Goal: Transaction & Acquisition: Purchase product/service

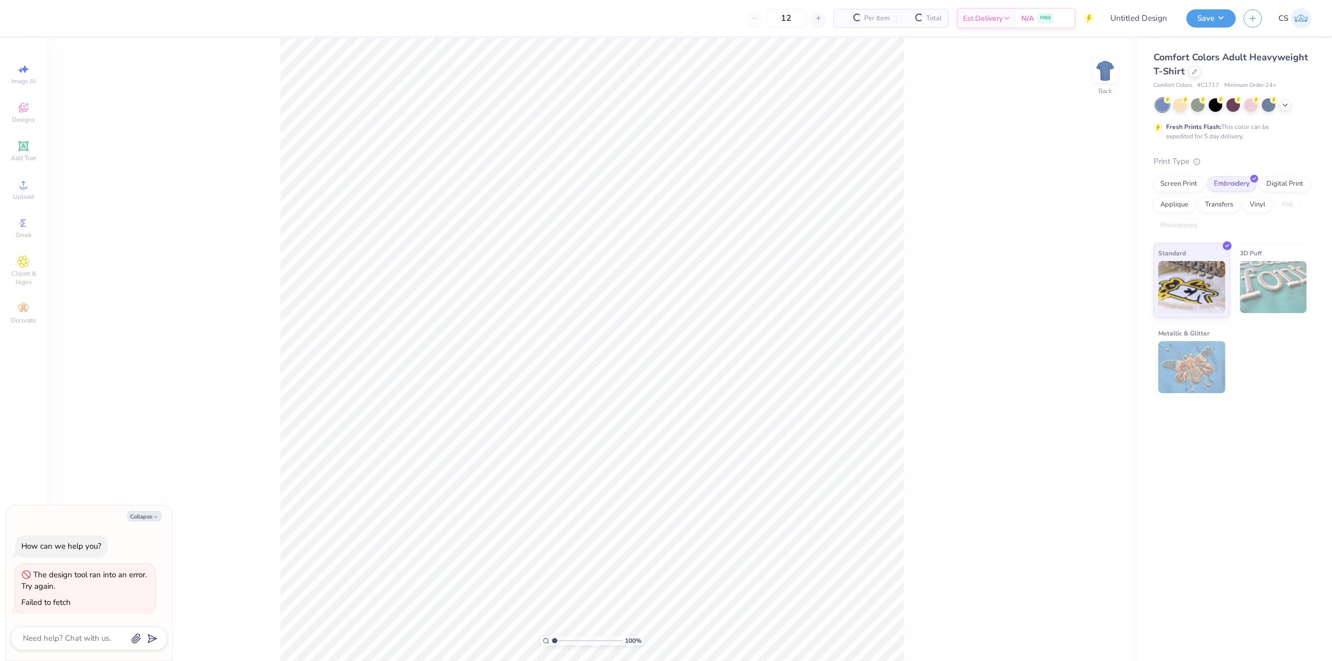
type textarea "x"
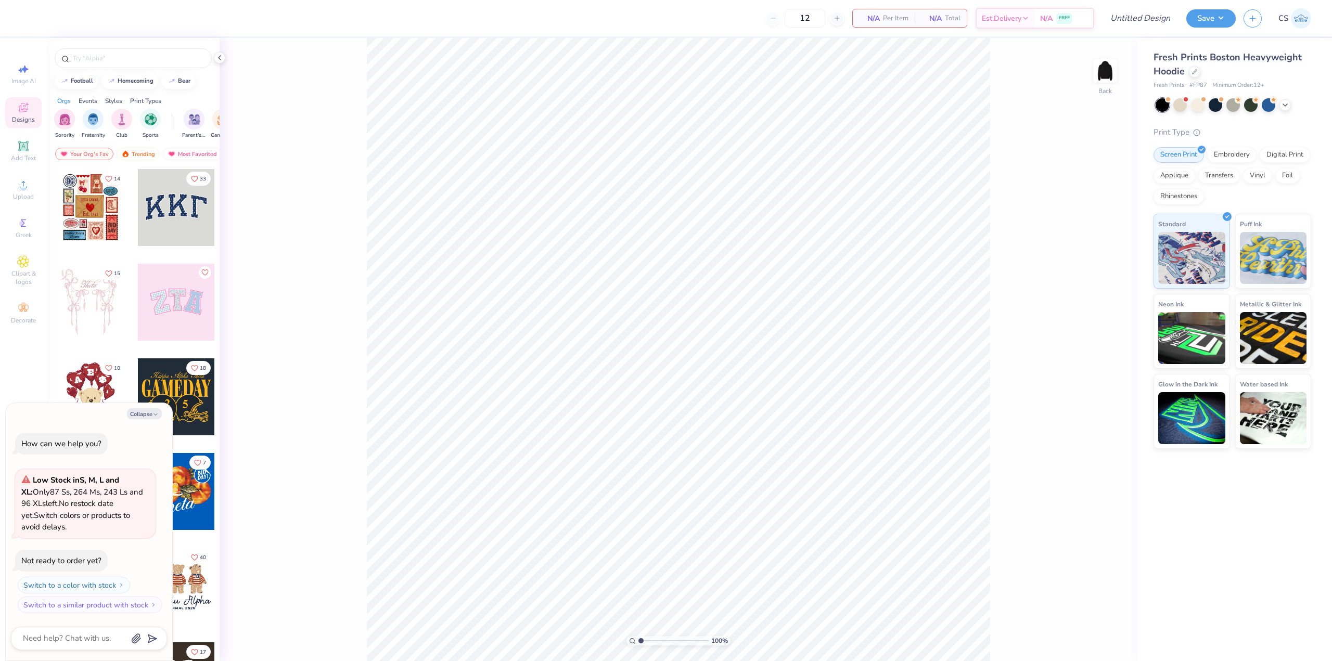
type textarea "x"
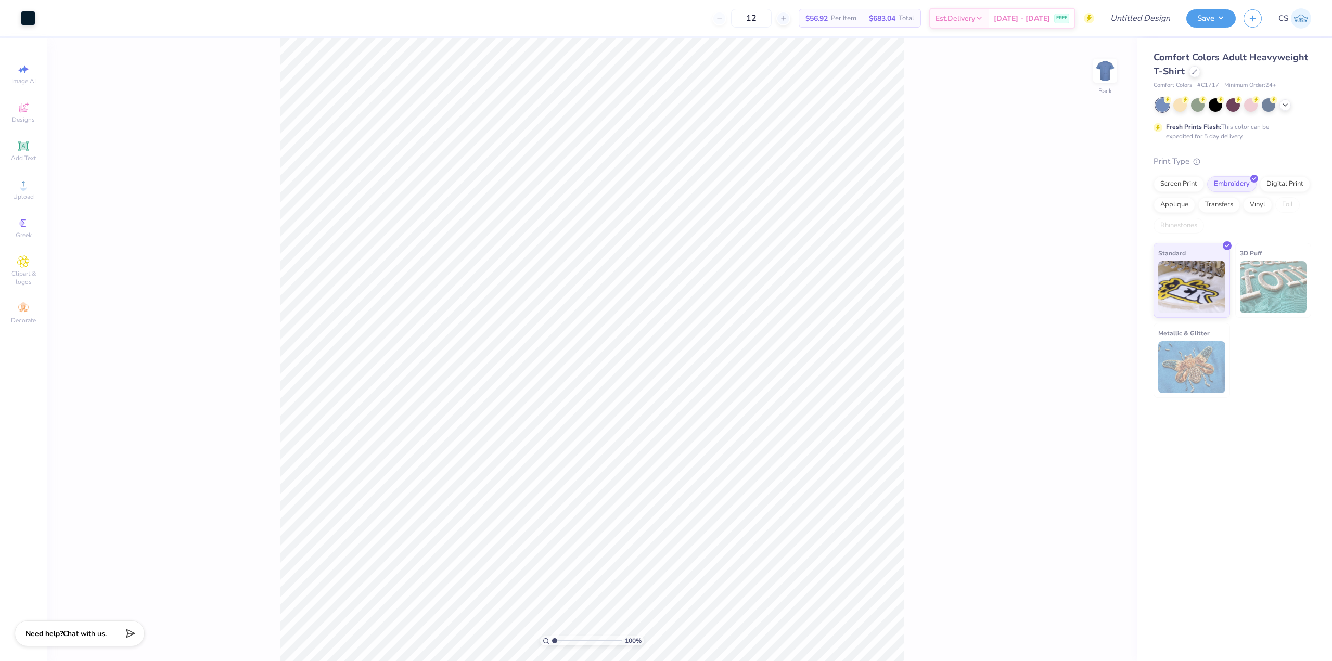
click at [1191, 77] on div "Comfort Colors Adult Heavyweight T-Shirt" at bounding box center [1232, 64] width 158 height 28
click at [1192, 75] on div at bounding box center [1194, 70] width 11 height 11
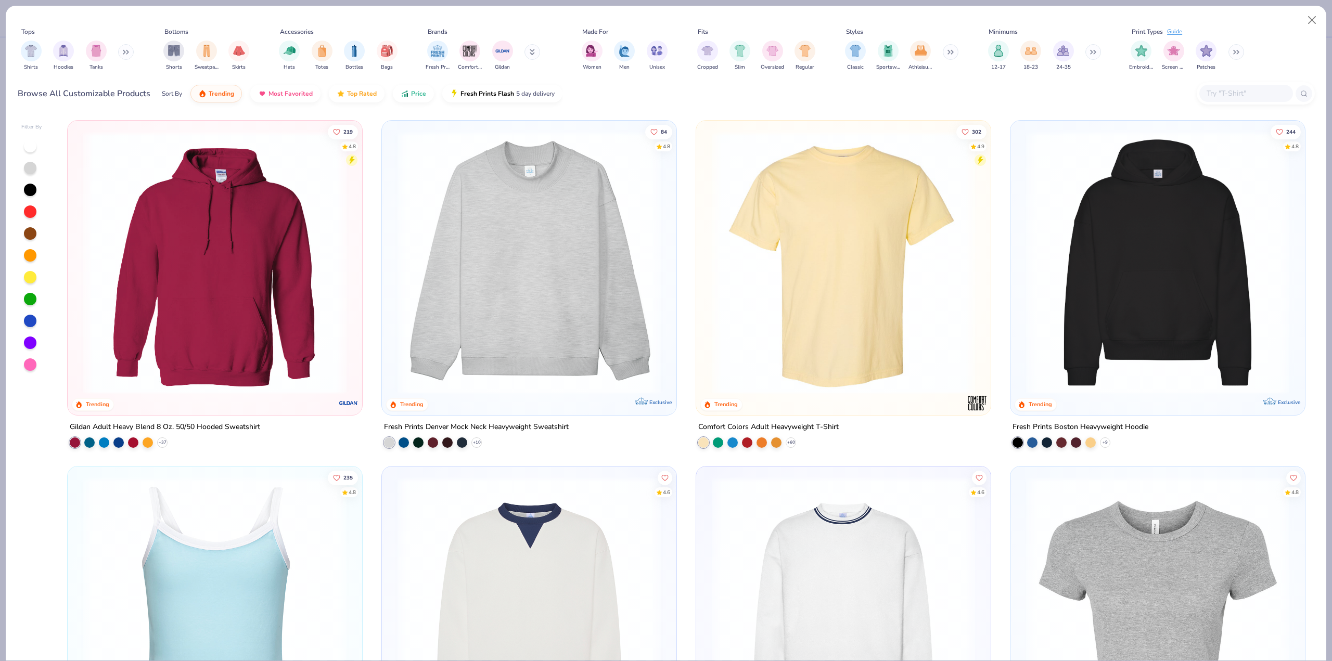
click at [451, 206] on img at bounding box center [529, 262] width 274 height 263
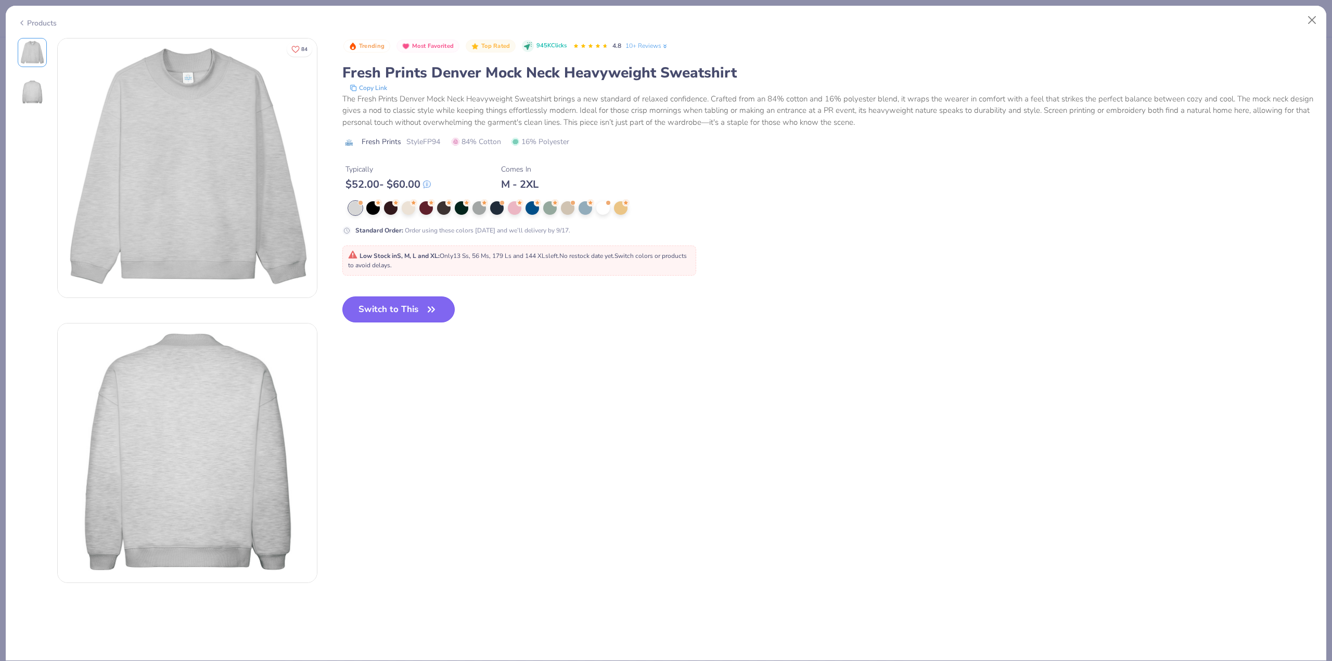
click at [419, 305] on button "Switch to This" at bounding box center [398, 310] width 113 height 26
type input "50"
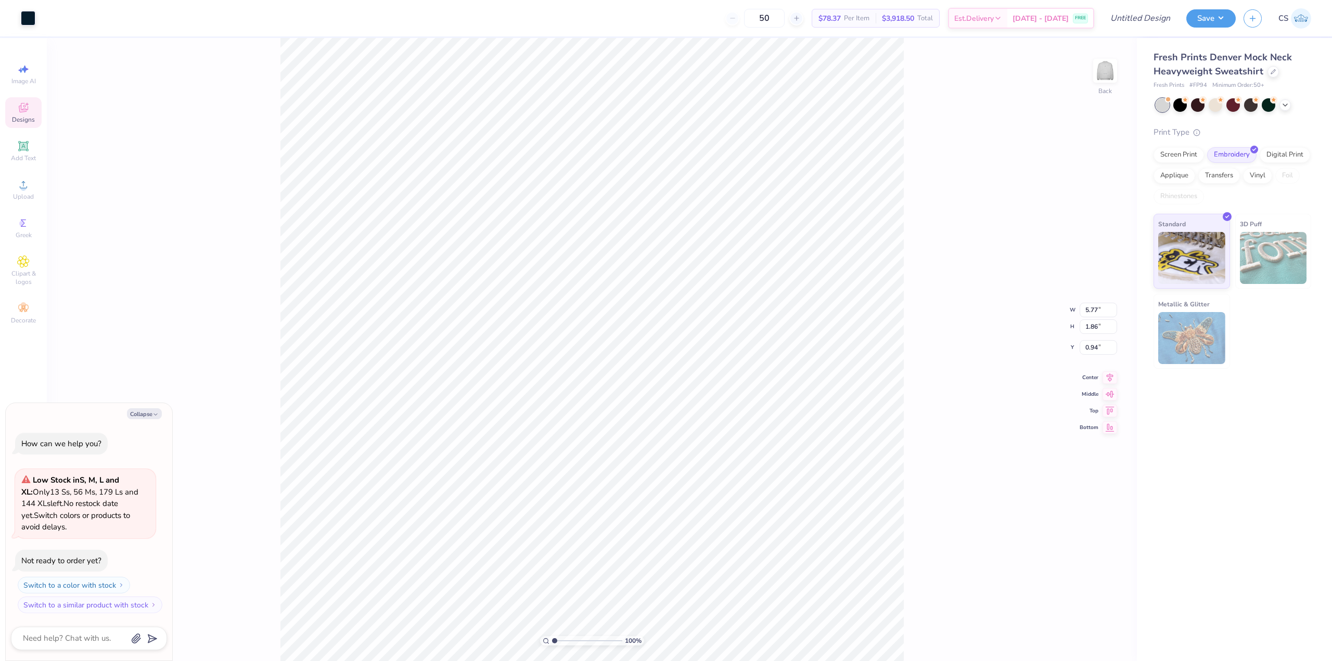
type textarea "x"
type input "9.07"
type textarea "x"
type input "17.64"
type textarea "x"
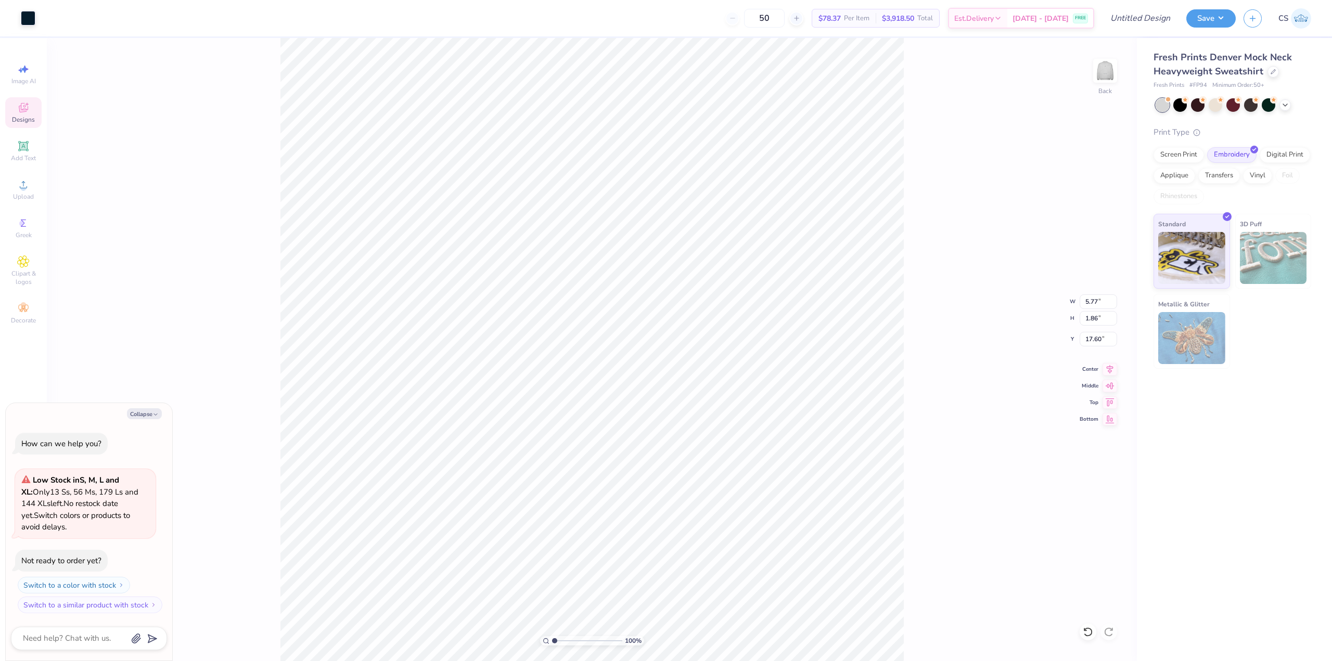
type input "3.00"
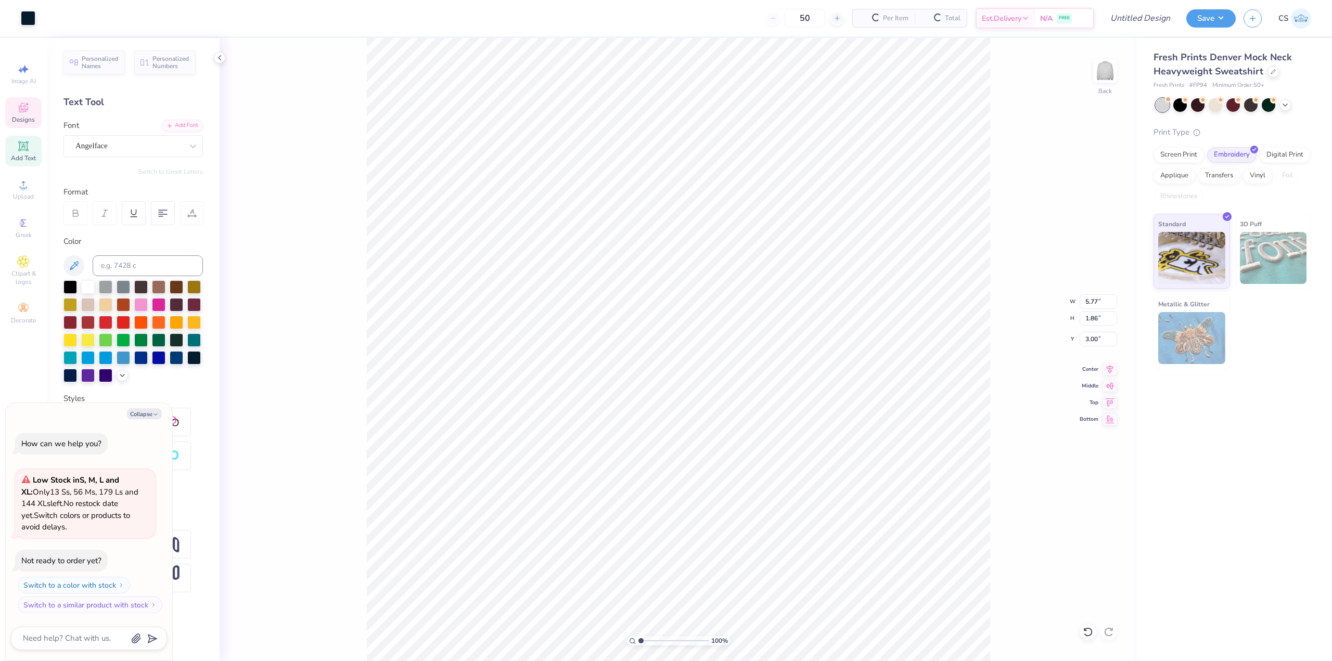
scroll to position [9, 2]
type textarea "x"
type textarea "T"
type textarea "x"
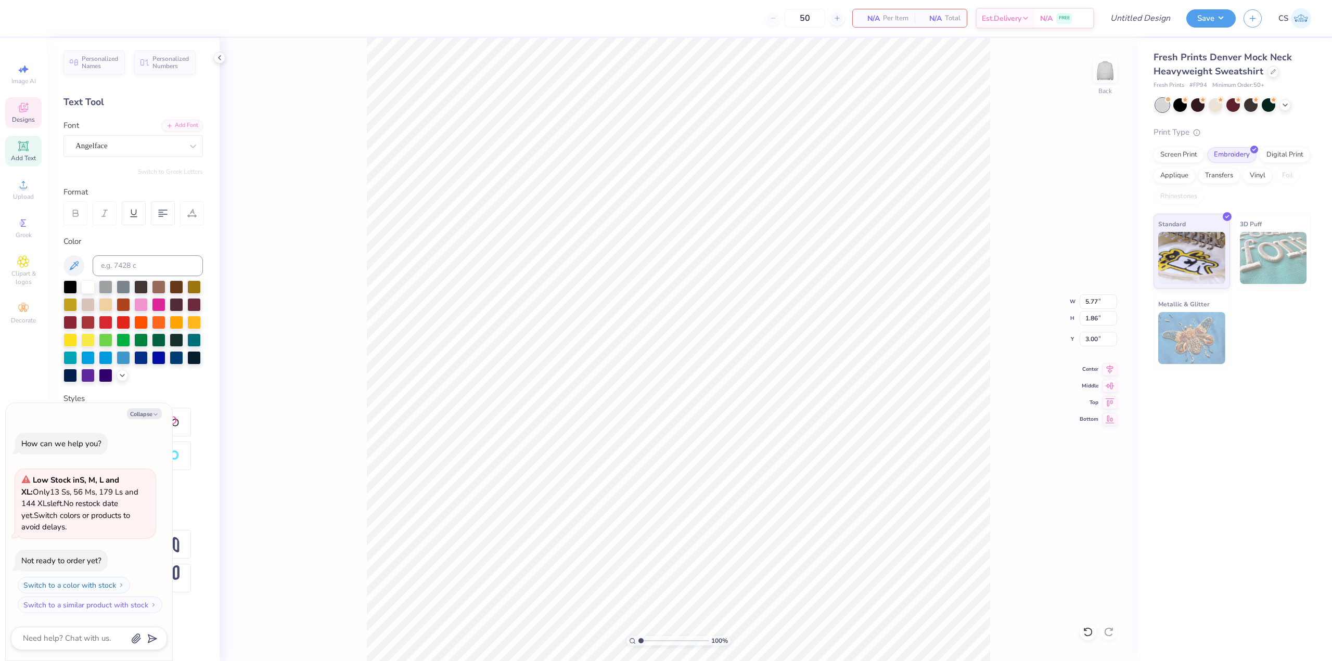
type textarea "Tro"
type textarea "x"
type textarea "Troi"
type textarea "x"
type textarea "Troi"
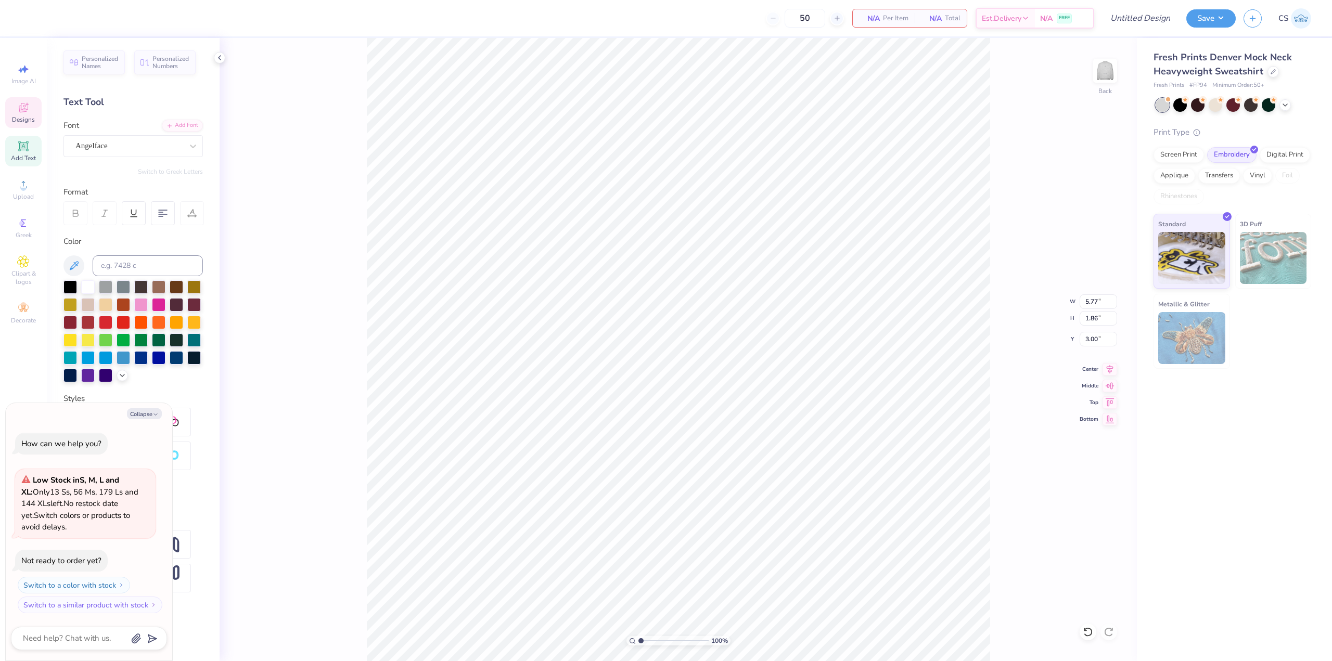
type textarea "x"
type textarea "Troi"
type textarea "x"
type textarea "Tro"
type textarea "x"
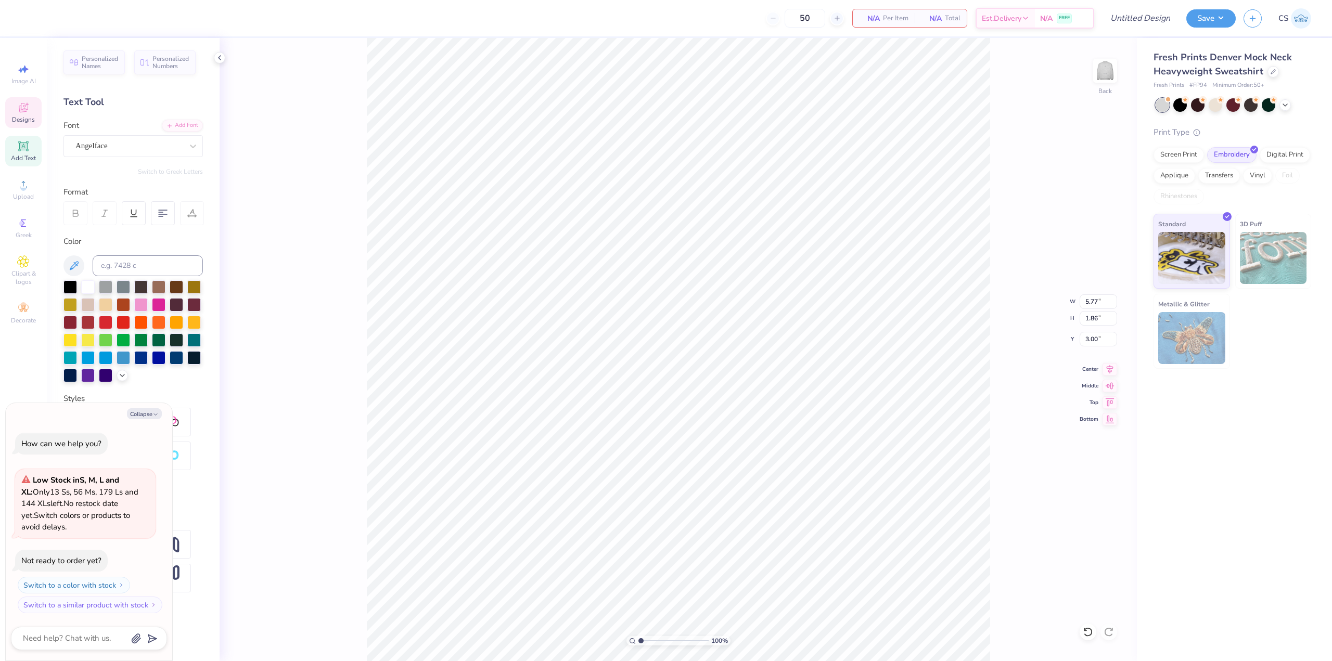
type textarea "Tr"
type textarea "x"
type textarea "Tri"
type textarea "x"
type textarea "Tri"
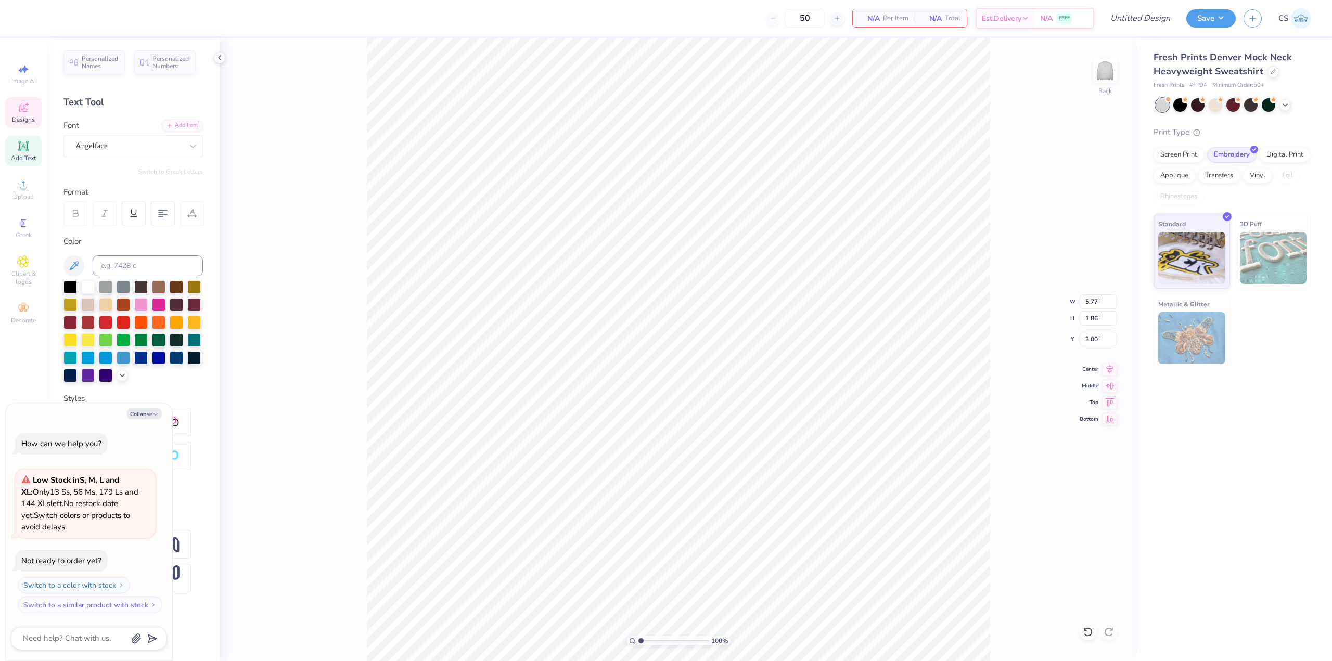
type textarea "x"
type textarea "Tri D"
type textarea "x"
type textarea "Tri De"
type textarea "x"
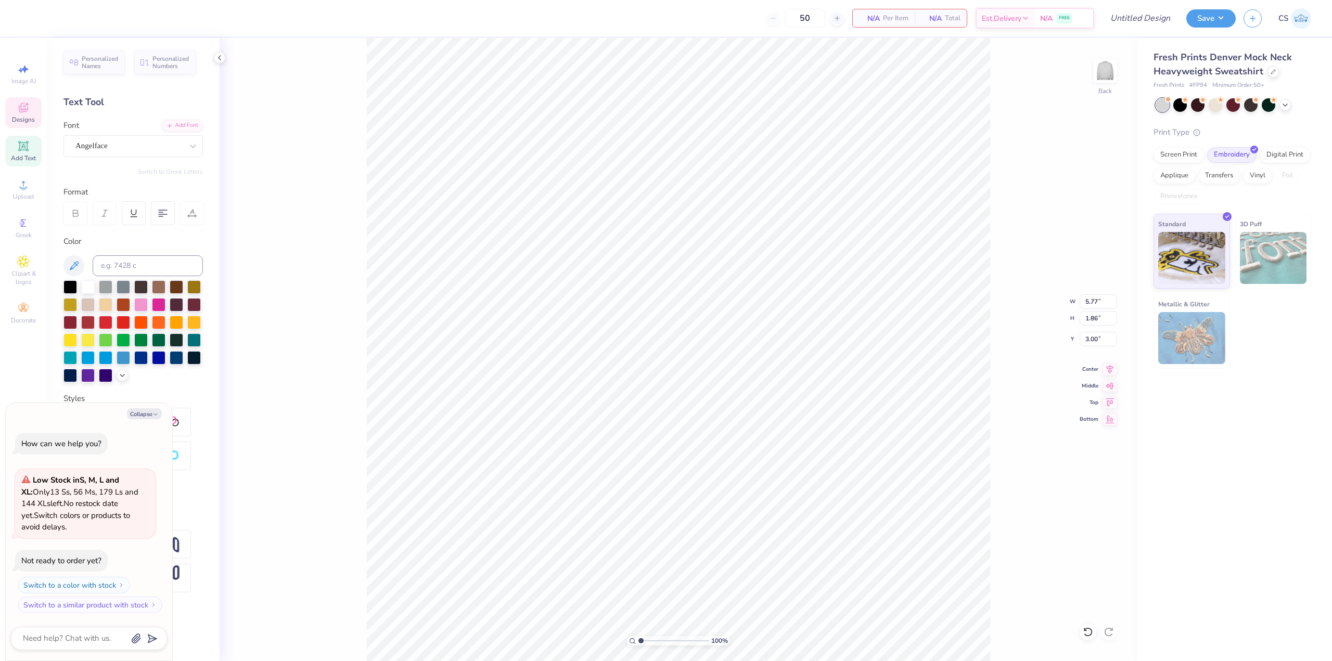
type textarea "Tri Del"
type textarea "x"
type textarea "Tri Delt"
type textarea "x"
type textarea "Tri Delta"
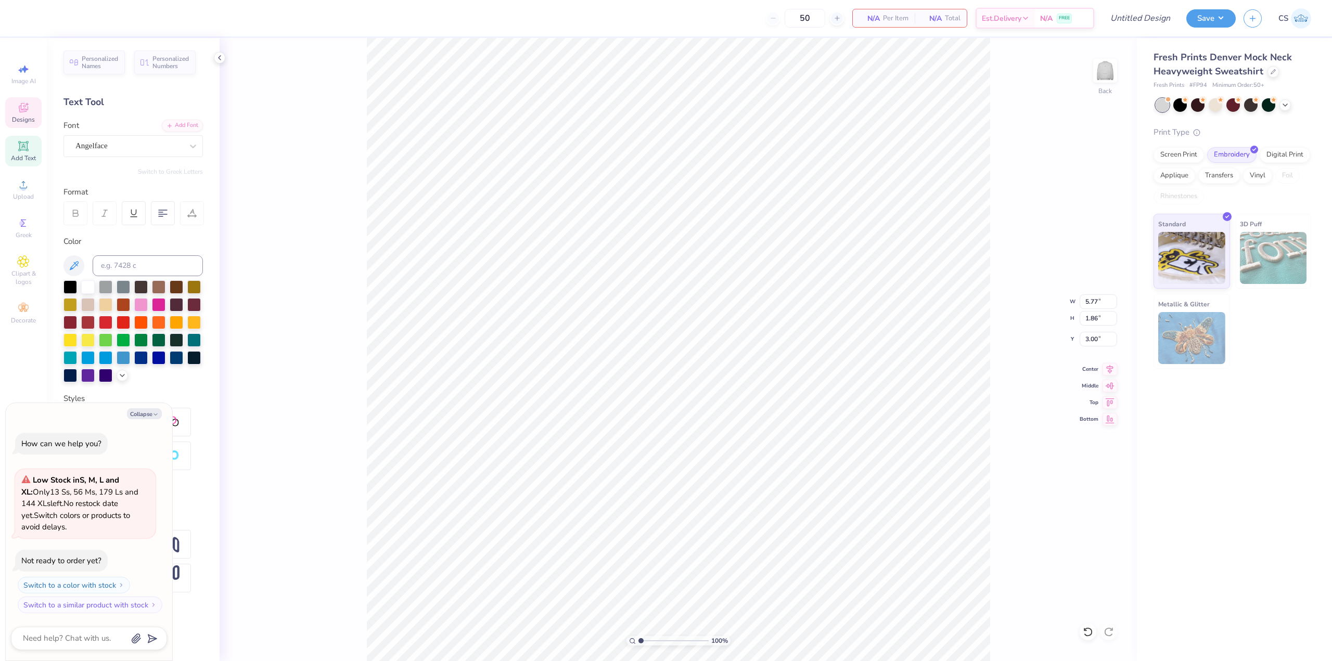
scroll to position [9, 2]
type textarea "x"
type textarea "Tri Delta"
type textarea "x"
type textarea "Tri Delta"
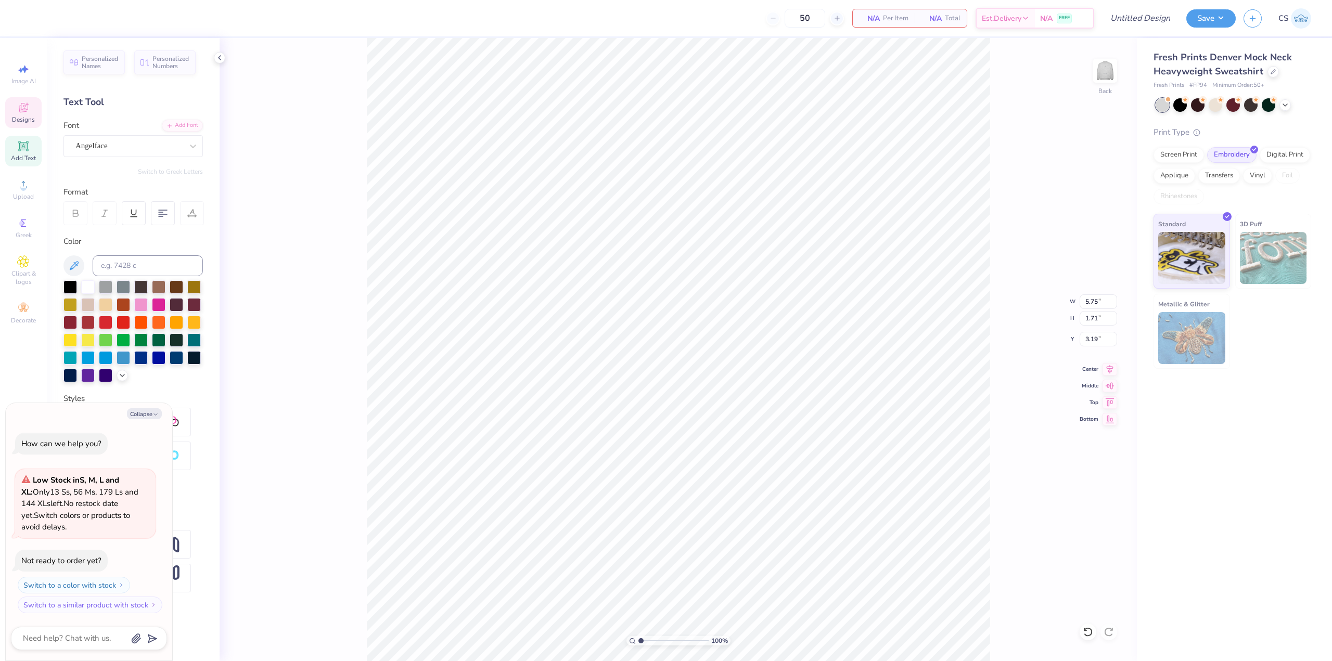
type textarea "x"
type input "2.37"
type textarea "x"
type input "3.06"
type input "0.28"
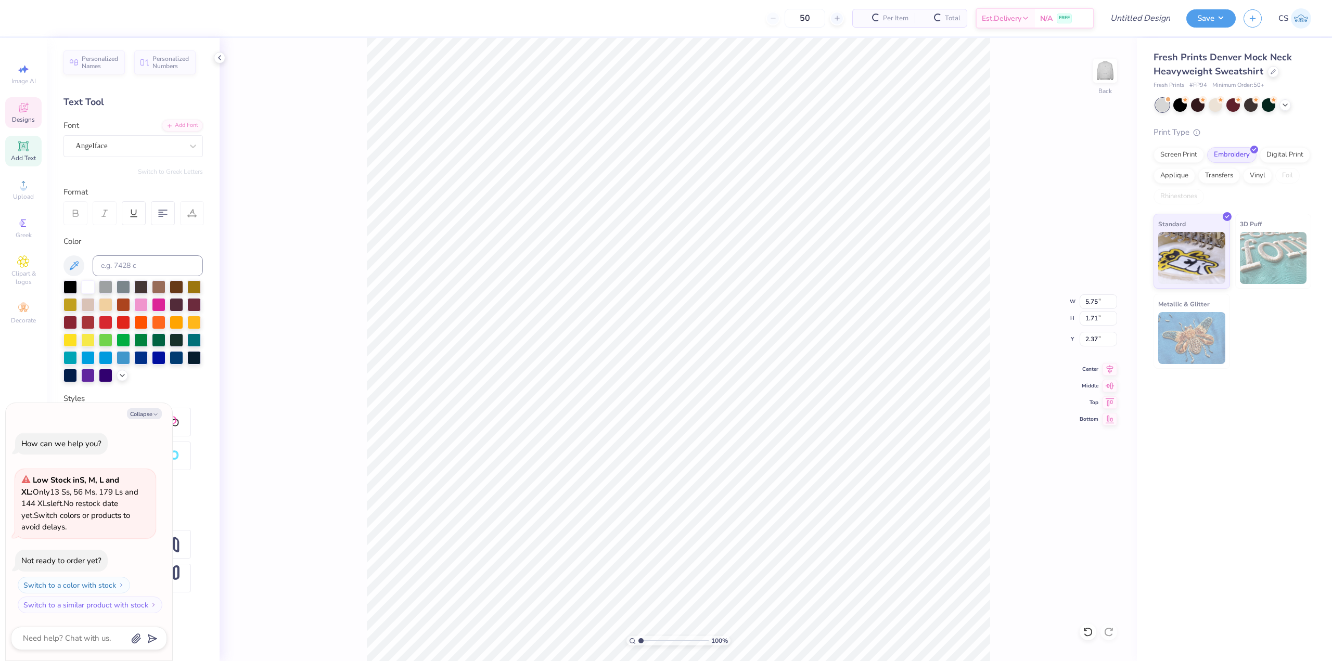
type input "4.27"
type textarea "x"
type input "4.30"
type textarea "x"
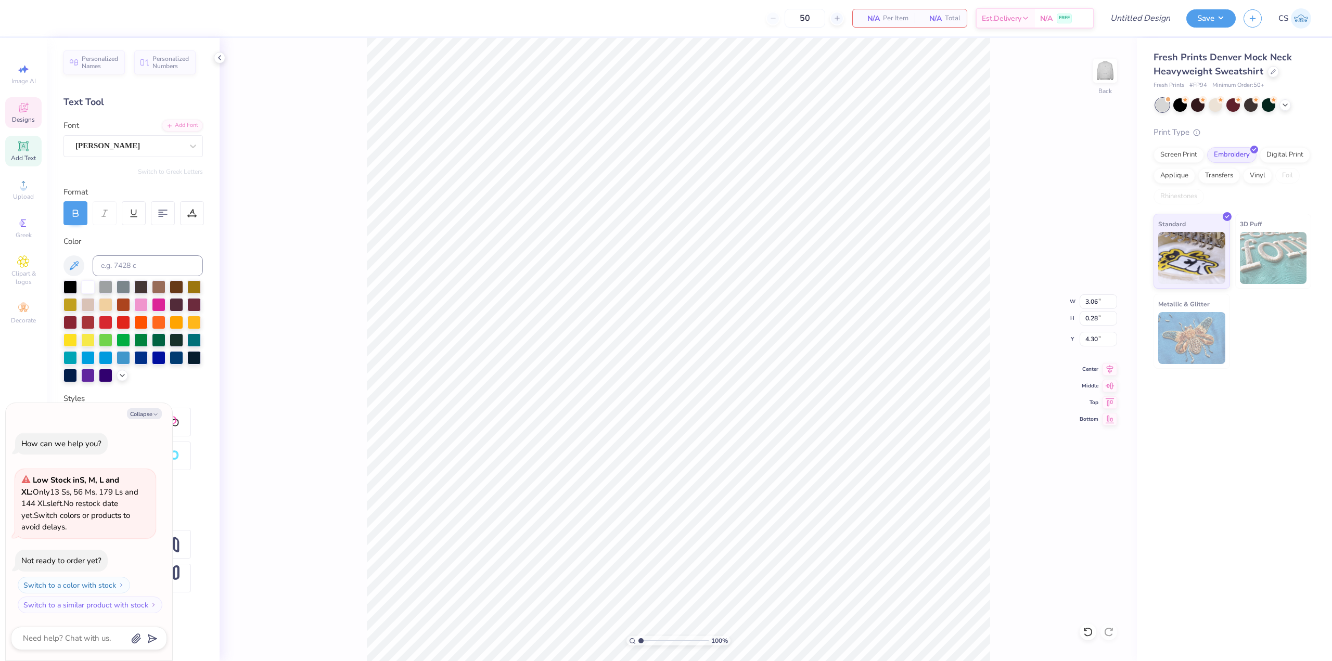
scroll to position [7, 2]
type textarea "x"
type input "3.00"
type textarea "x"
type input "5.77"
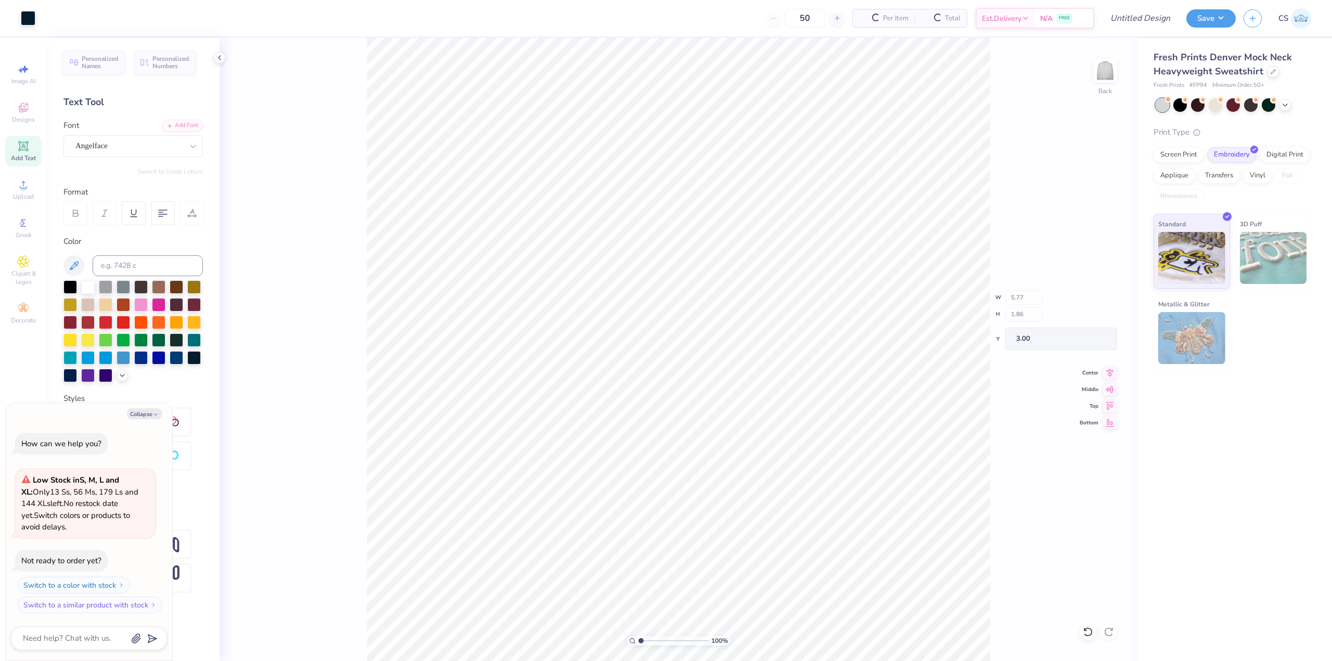
type input "1.86"
type input "17.64"
type textarea "x"
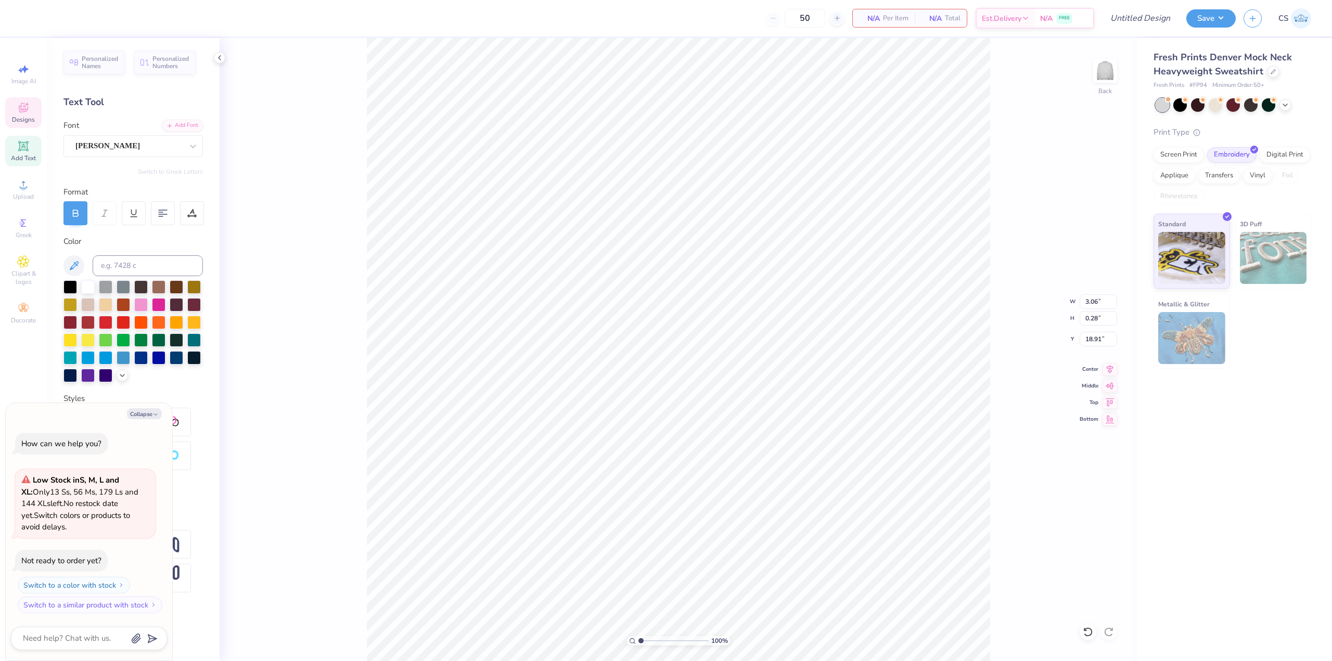
type textarea "Di"
type textarea "x"
type textarea "Dir"
type textarea "x"
type textarea "Dire"
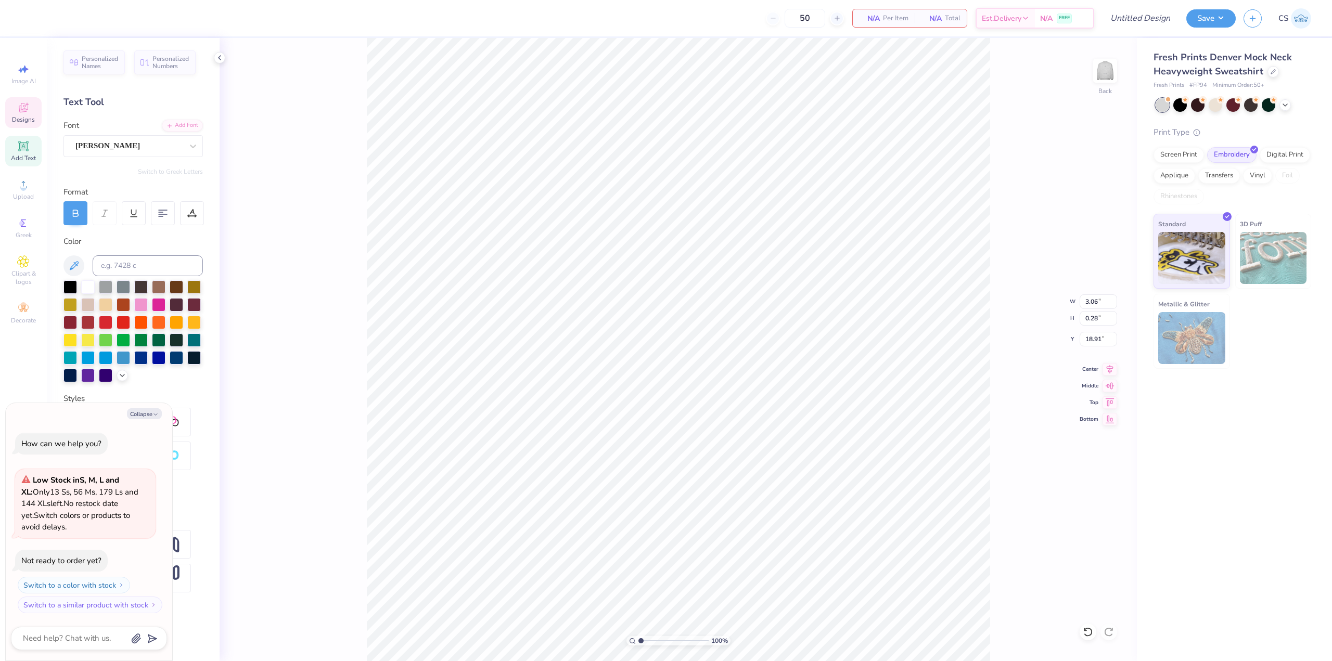
type textarea "x"
type textarea "Direc"
type textarea "x"
type textarea "Direct"
type textarea "x"
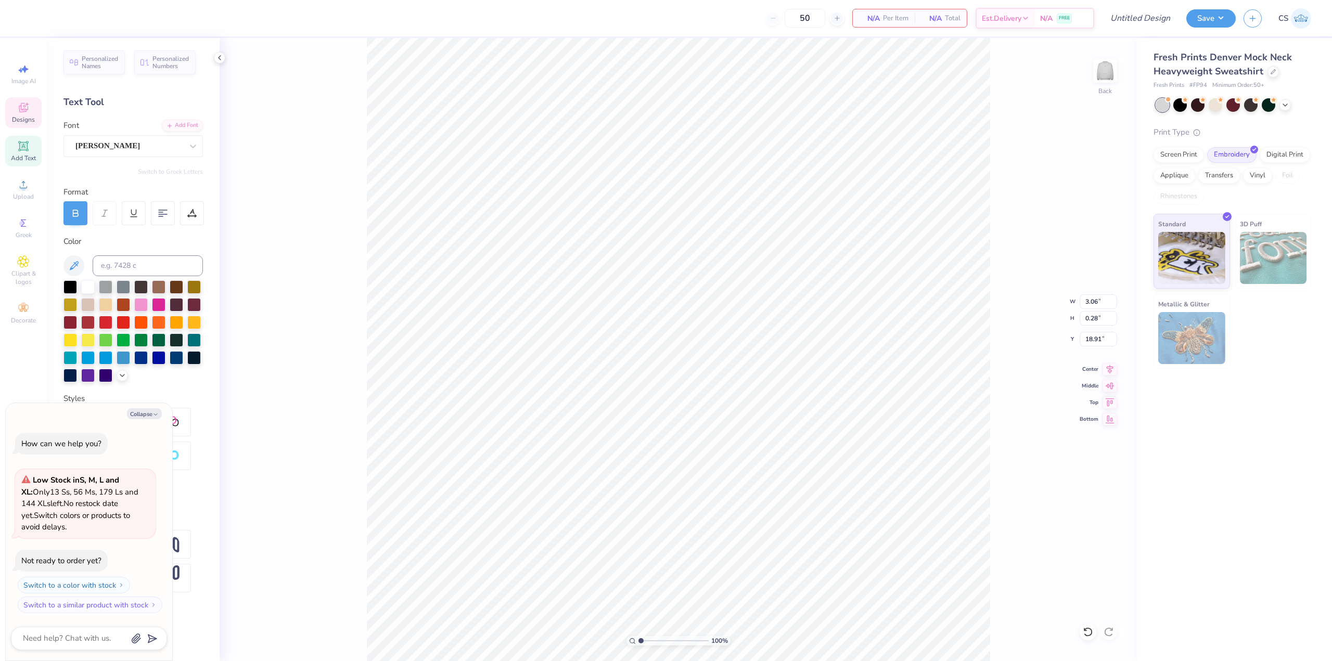
type textarea "Direc"
type textarea "x"
type textarea "Dire"
type textarea "x"
type textarea "Dir"
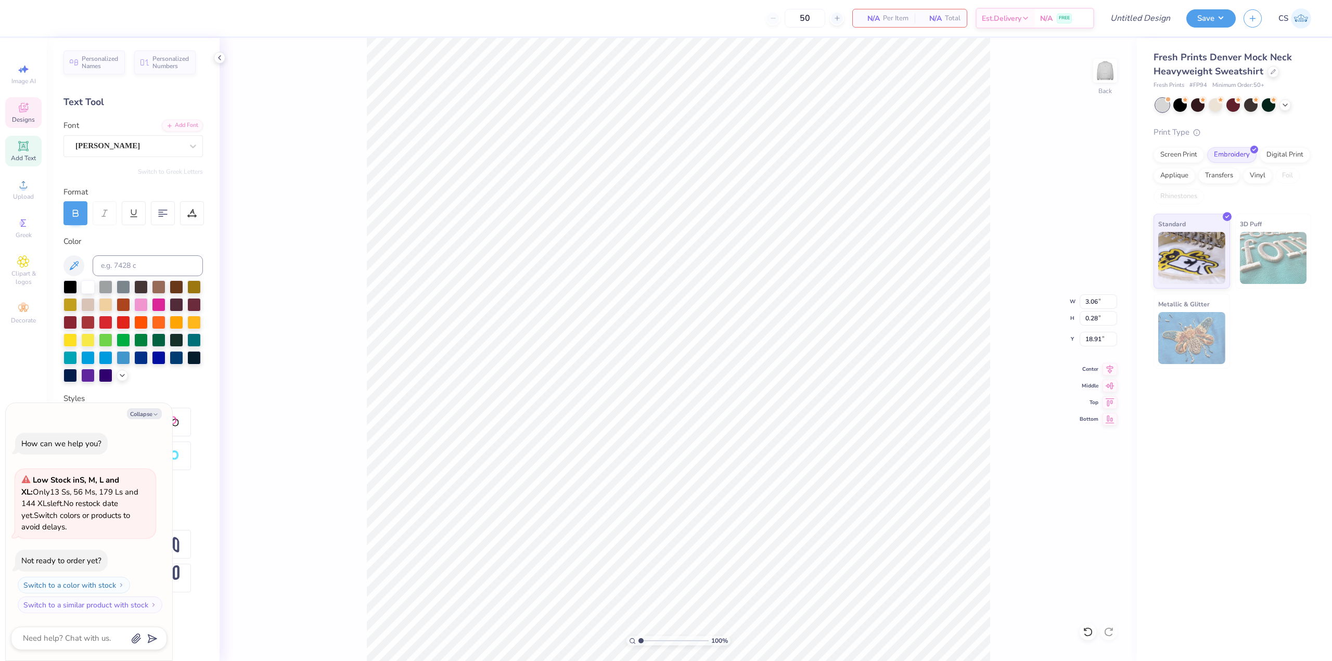
type textarea "x"
type textarea "Di"
type textarea "x"
type textarea "D"
type textarea "x"
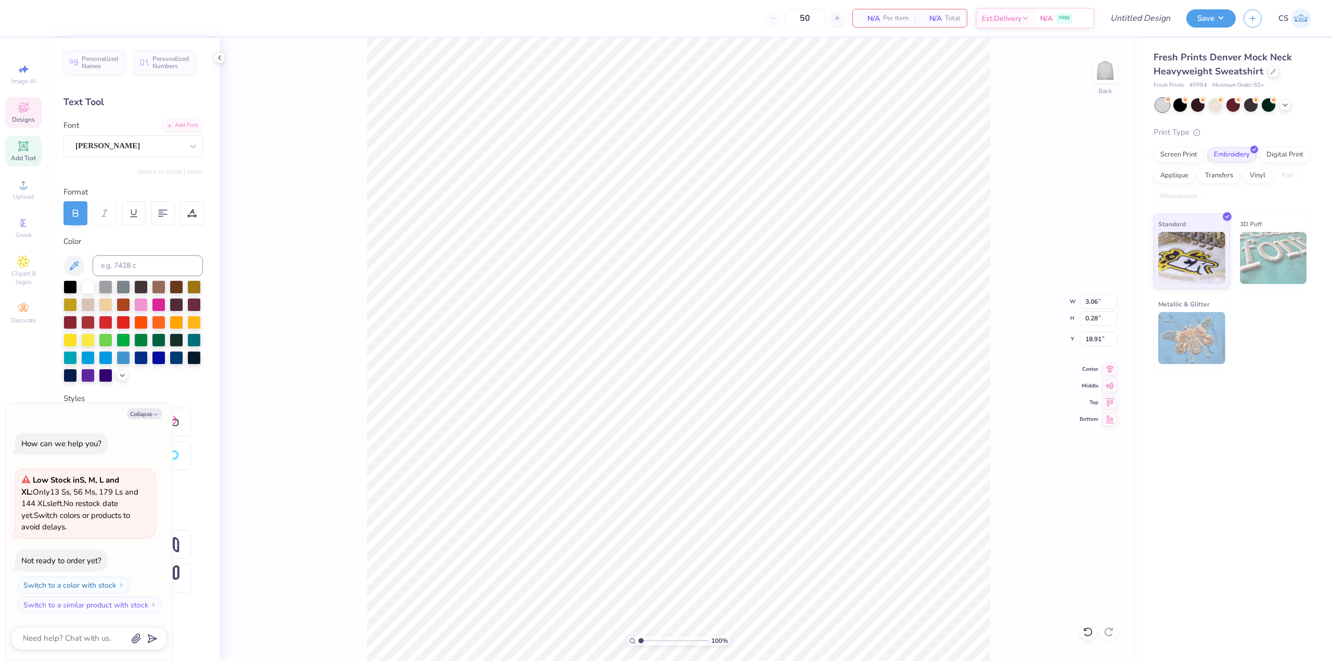
type textarea "x"
type textarea "I"
type textarea "x"
type textarea "IR"
type textarea "x"
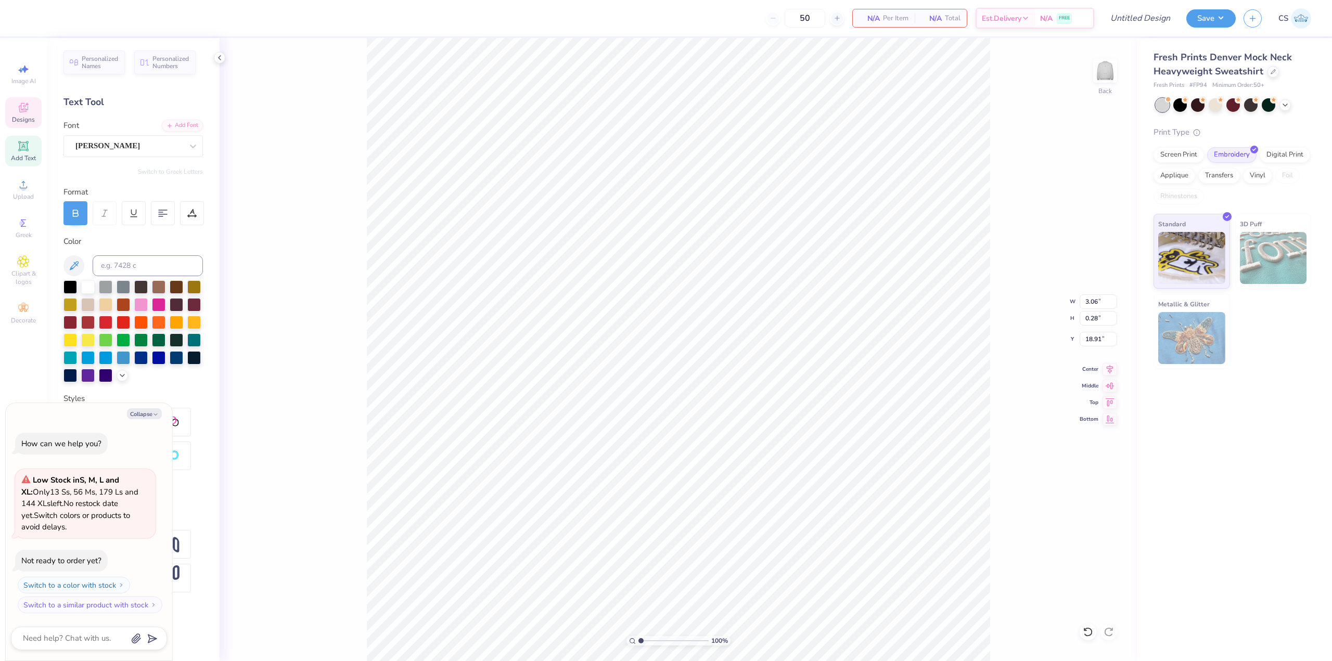
type textarea "IRE"
type textarea "x"
type textarea "IREC"
type textarea "x"
type textarea "IRE"
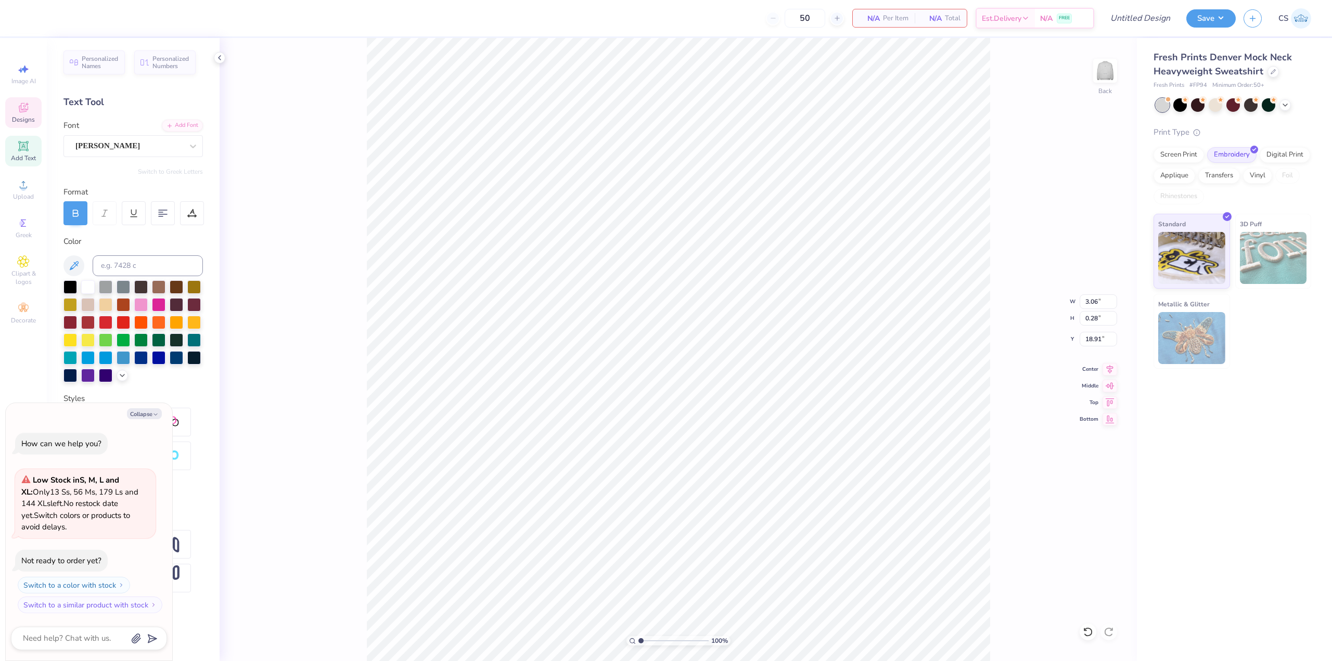
type textarea "x"
type textarea "IR"
type textarea "x"
type textarea "I"
type textarea "x"
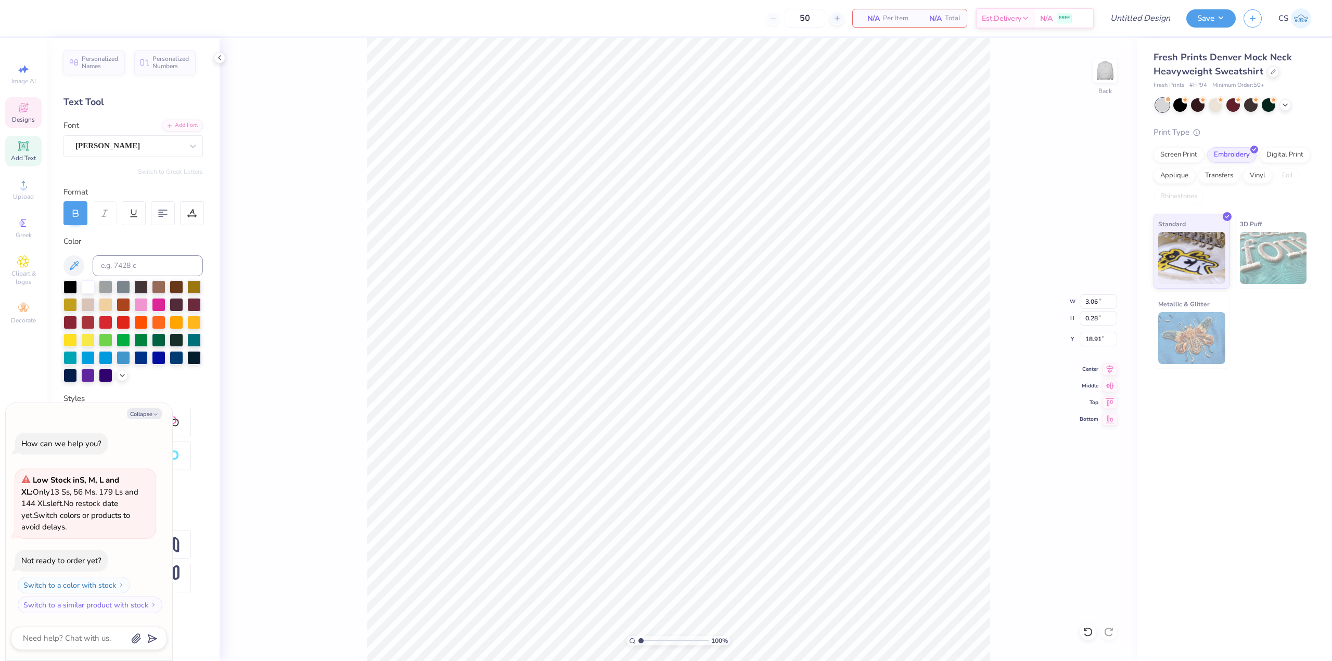
type textarea "x"
type textarea "D"
type textarea "x"
type textarea "DI"
type textarea "x"
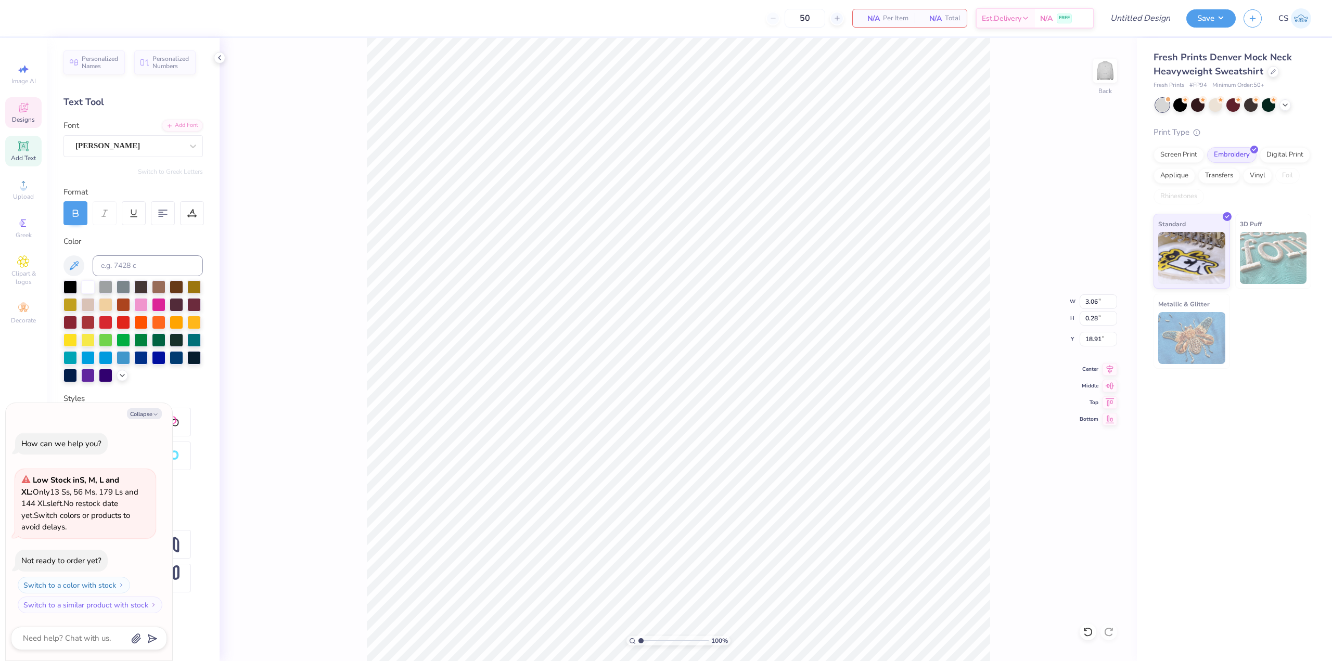
type textarea "DIR"
type textarea "x"
type textarea "DIRE"
type textarea "x"
type textarea "DIREC"
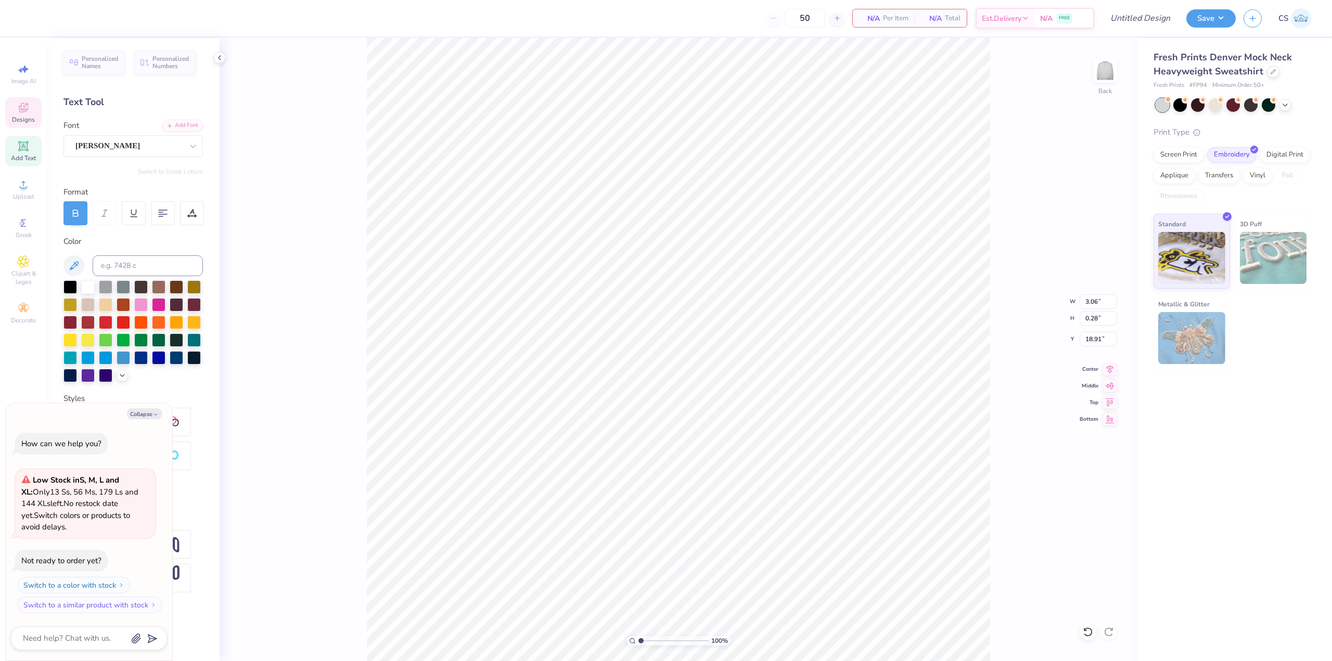
type textarea "x"
type textarea "DIRECT"
type textarea "x"
type textarea "DIRECTO"
type textarea "x"
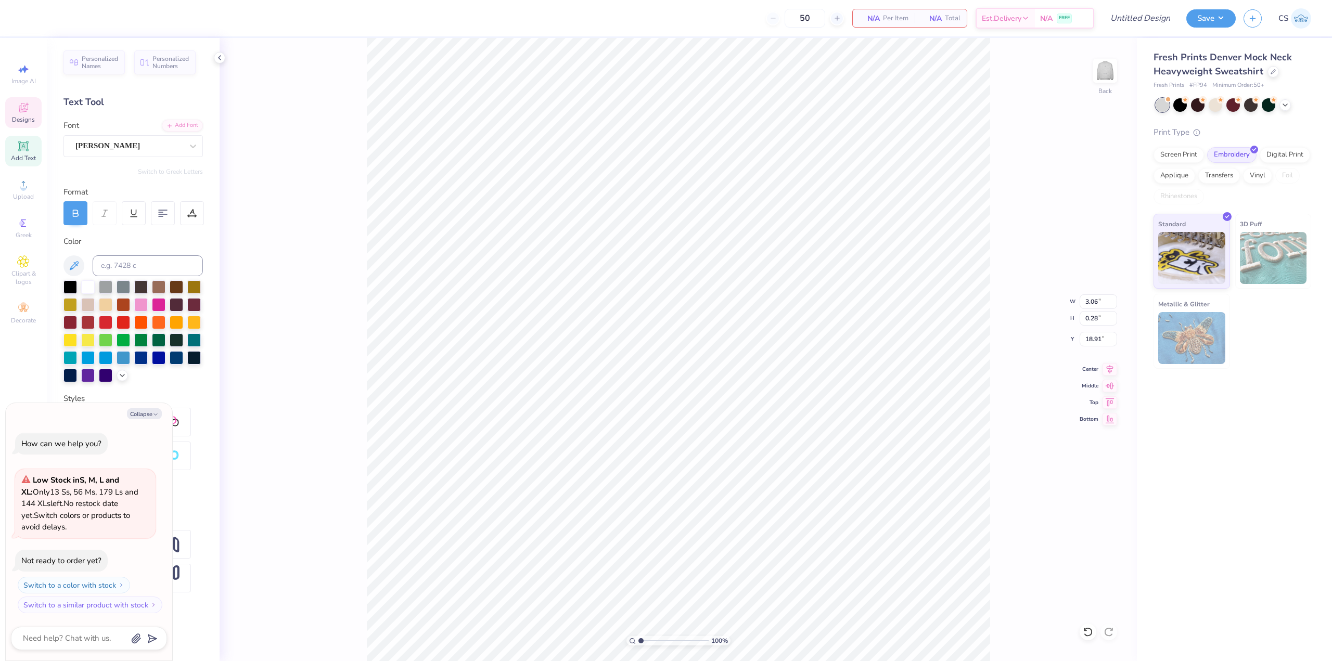
type textarea "DIRECTOR"
type textarea "x"
type textarea "DIRECTOR"
type textarea "x"
type textarea "DIRECTOR O"
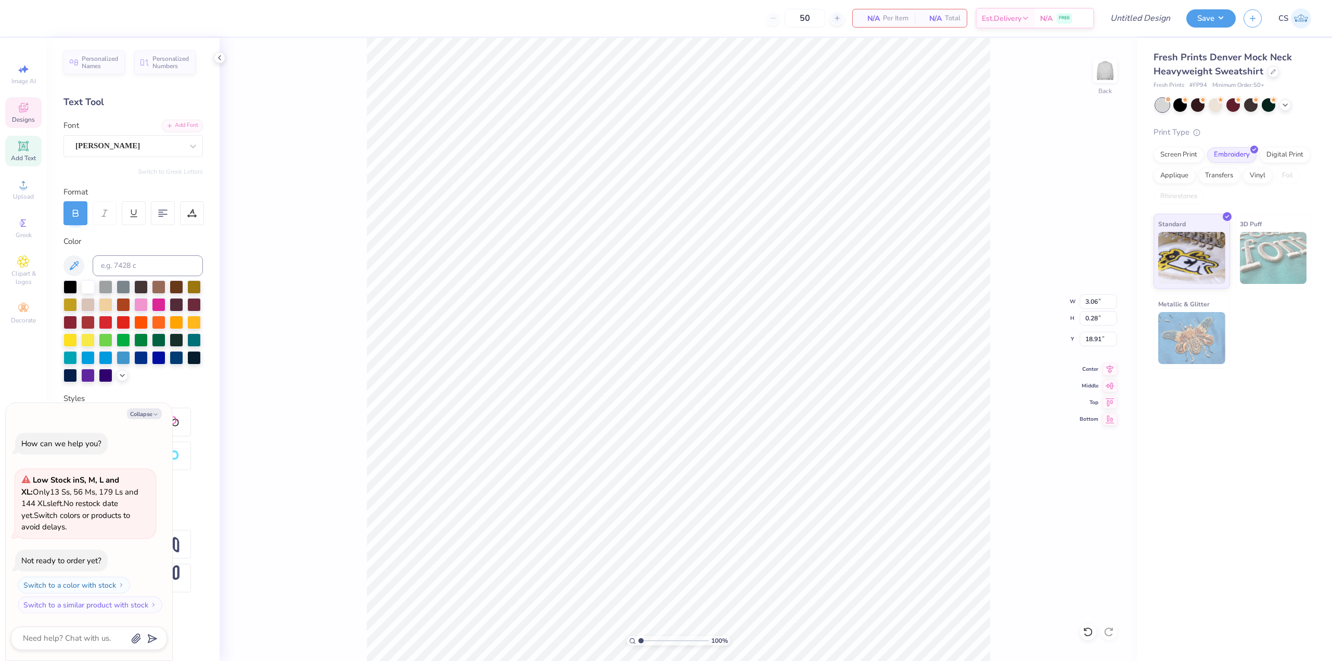
type textarea "x"
type textarea "DIRECTOR OF"
type textarea "x"
type textarea "DIRECTOR OF"
type textarea "x"
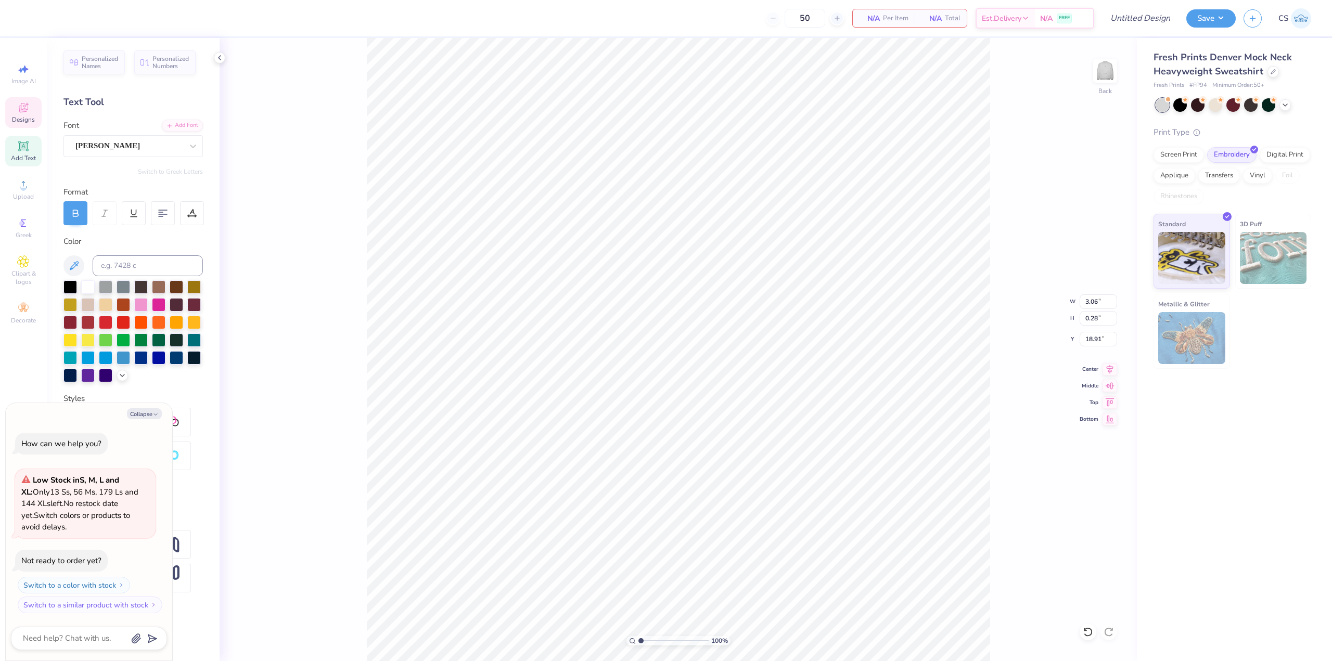
type textarea "DIRECTOR OF P"
type textarea "x"
type textarea "DIRECTOR OF PU"
type textarea "x"
type textarea "DIRECTOR OF PUB"
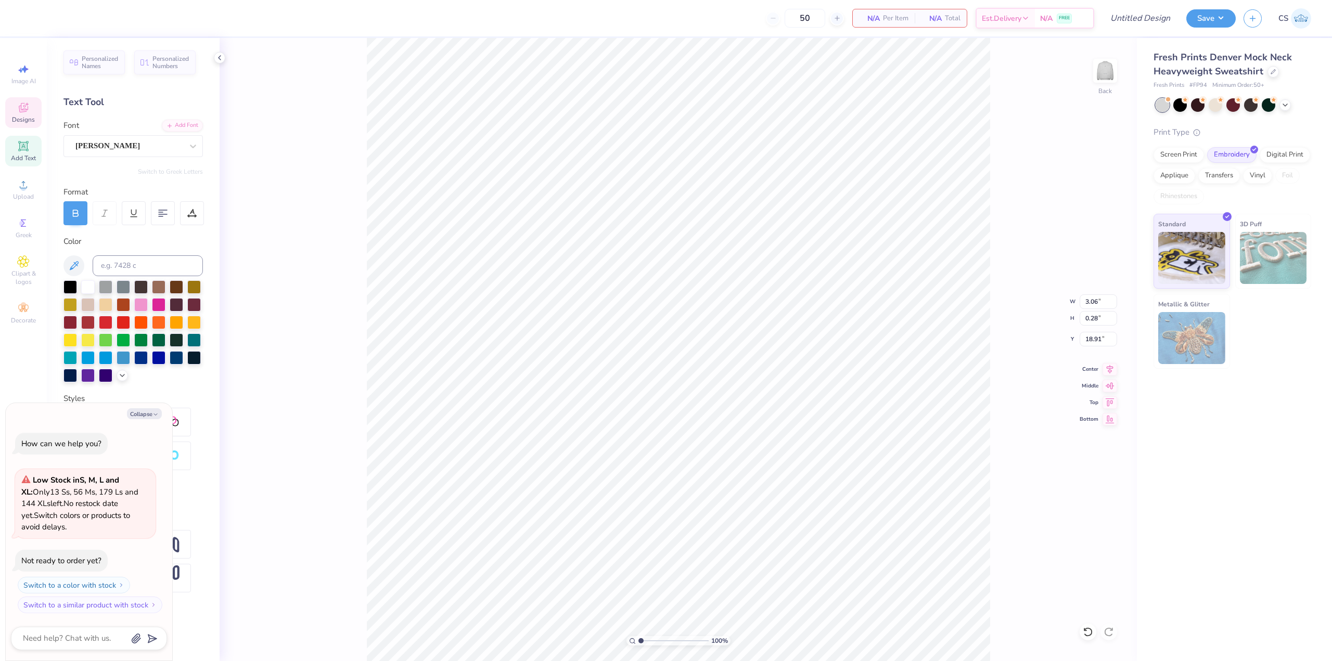
type textarea "x"
type textarea "DIRECTOR OF PUBL"
type textarea "x"
type textarea "DIRECTOR OF PUBLIC"
type textarea "x"
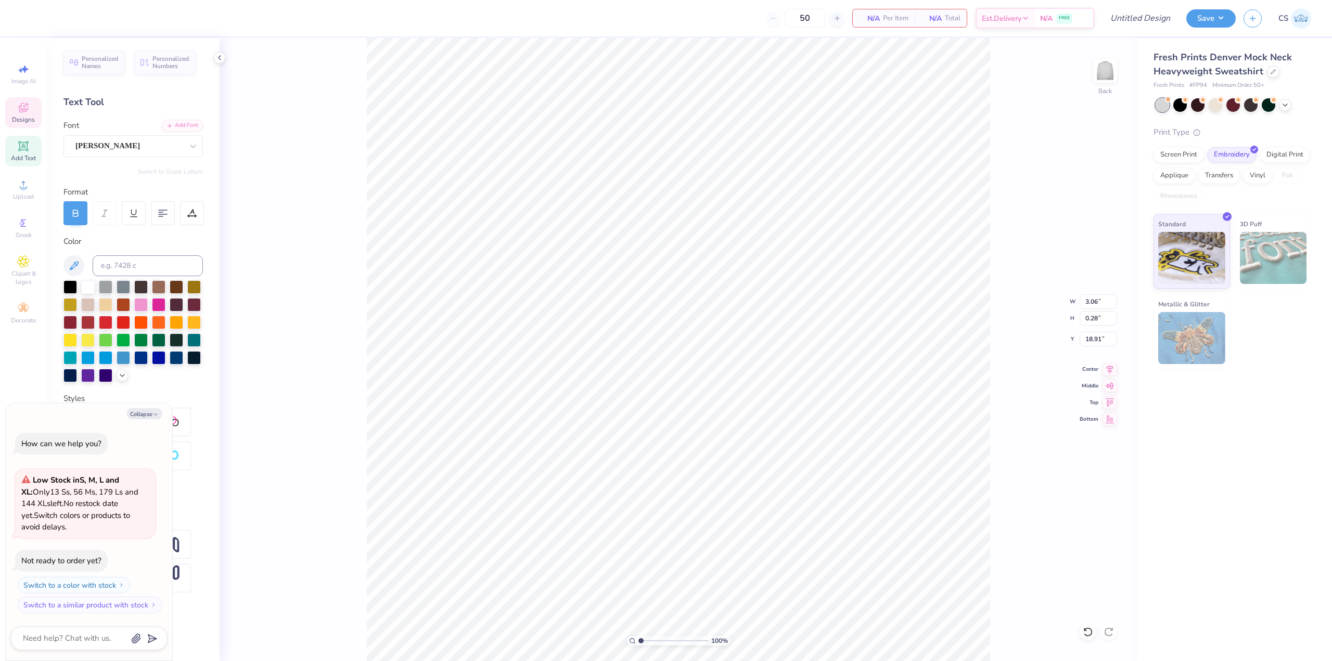
type textarea "DIRECTOR OF PUBLIC"
type textarea "x"
type textarea "DIRECTOR OF PUBLIC C"
type textarea "x"
type textarea "DIRECTOR OF PUBLIC R"
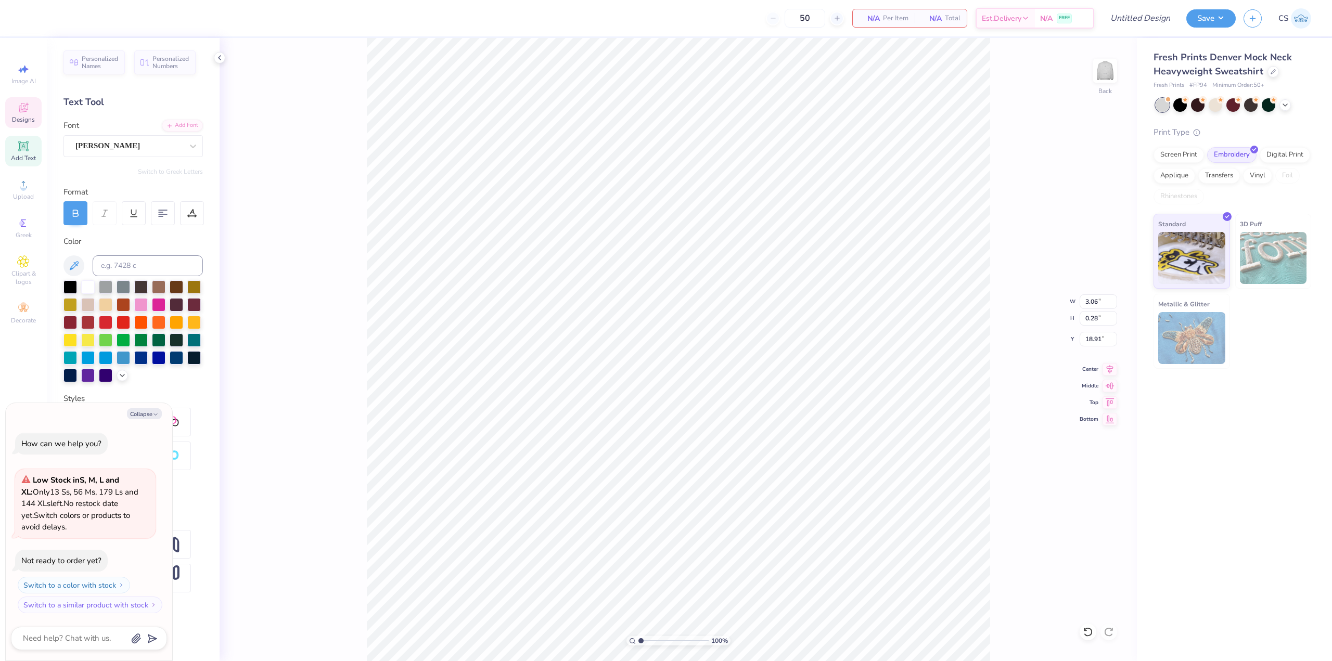
type textarea "x"
type textarea "DIRECTOR OF PUBLIC RE"
type textarea "x"
type textarea "DIRECTOR OF PUBLIC [MEDICAL_DATA]"
type textarea "x"
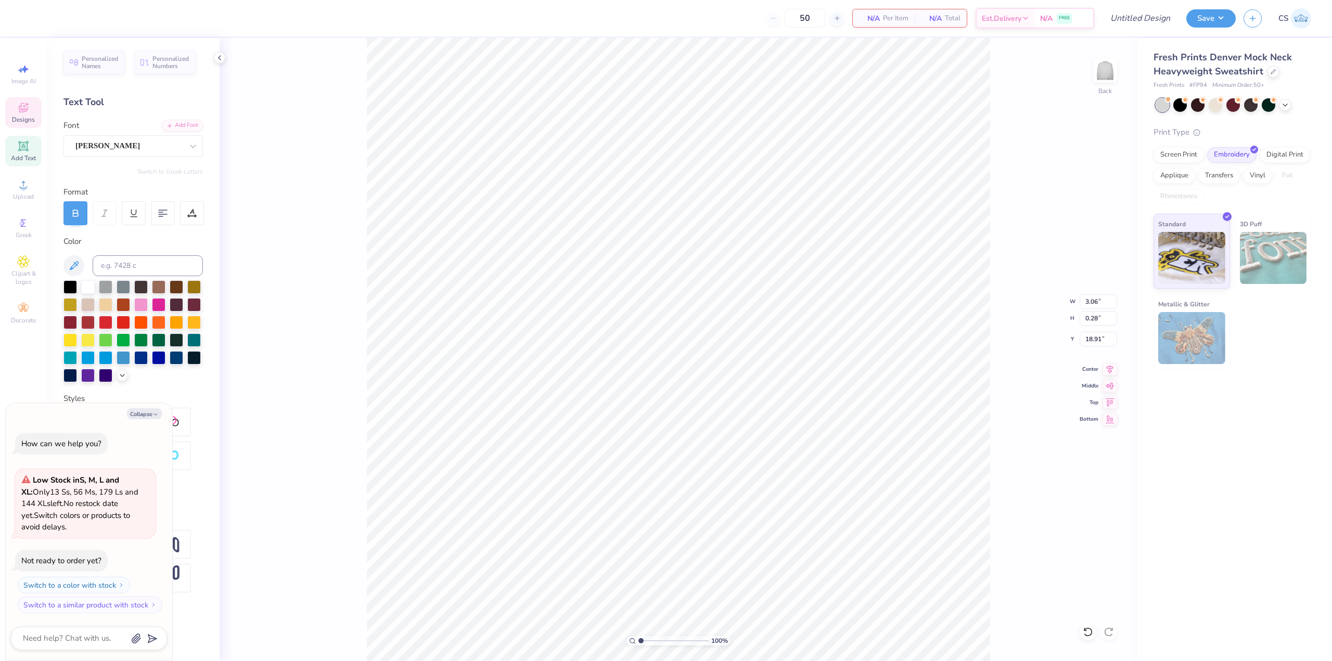
type textarea "DIRECTOR OF PUBLIC RELAT"
type textarea "x"
type textarea "DIRECTOR OF PUBLIC RELATIO"
type textarea "x"
type textarea "DIRECTOR OF PUBLIC RELATION"
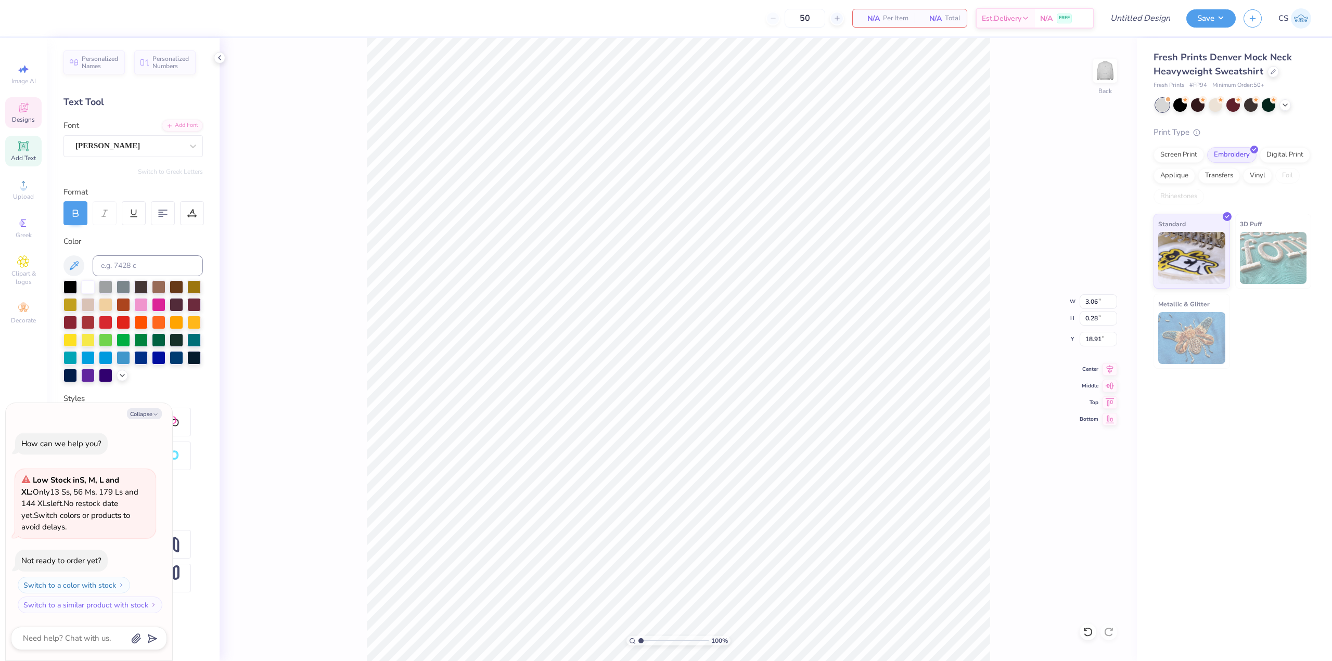
type textarea "x"
type textarea "DIRECTOR OF PUBLIC RELATIONS"
type textarea "x"
type textarea "DIRECTOR OF PUBLIC RELATIONS"
type textarea "x"
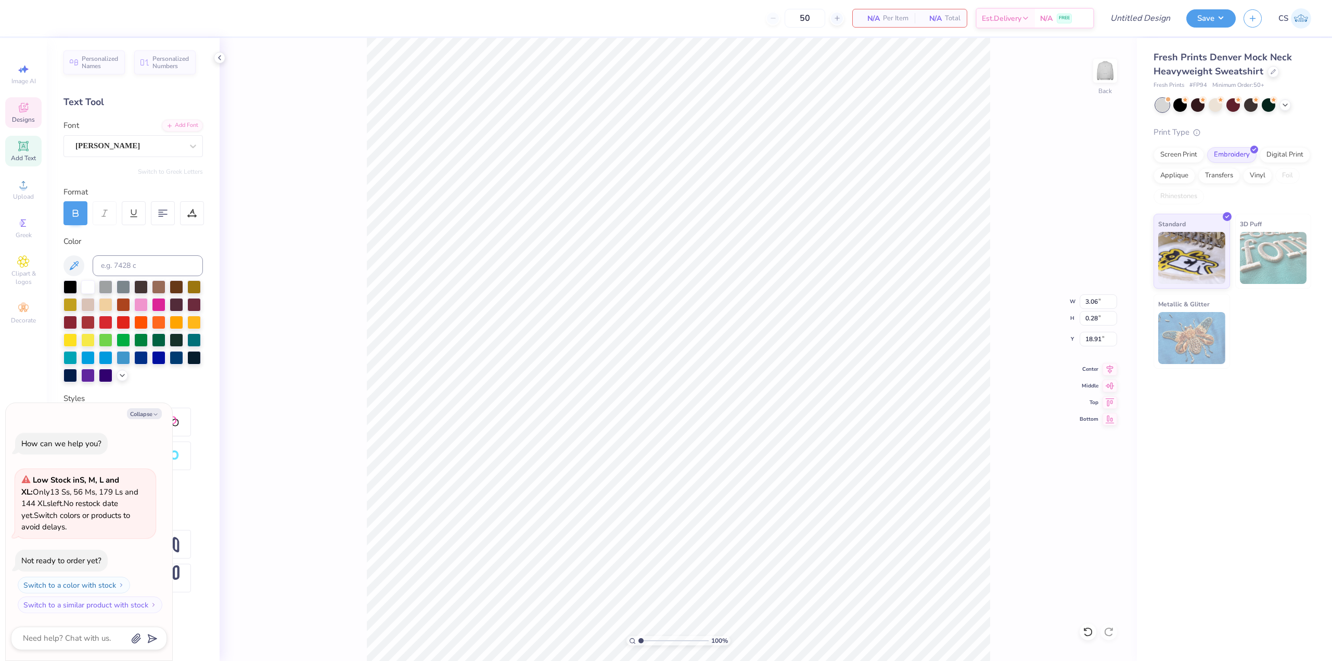
type textarea "DIRECTOR OF PUBLIC RELATIONS A"
type textarea "x"
type textarea "DIRECTOR OF PUBLIC RELATIONS AN"
type textarea "x"
type textarea "DIRECTOR OF PUBLIC RELATIONS AND"
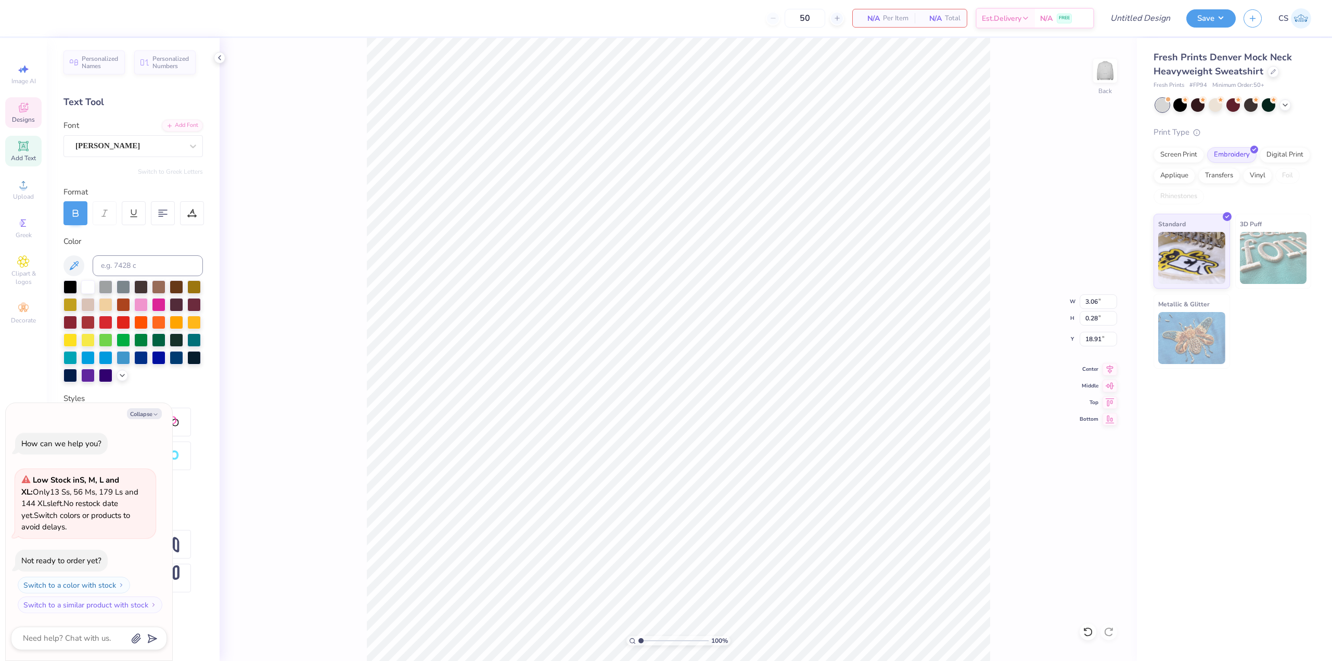
type textarea "x"
type textarea "DIRECTOR OF PUBLIC RELATIONS AND M"
type textarea "x"
type textarea "DIRECTOR OF PUBLIC RELATIONS AND MAR"
type textarea "x"
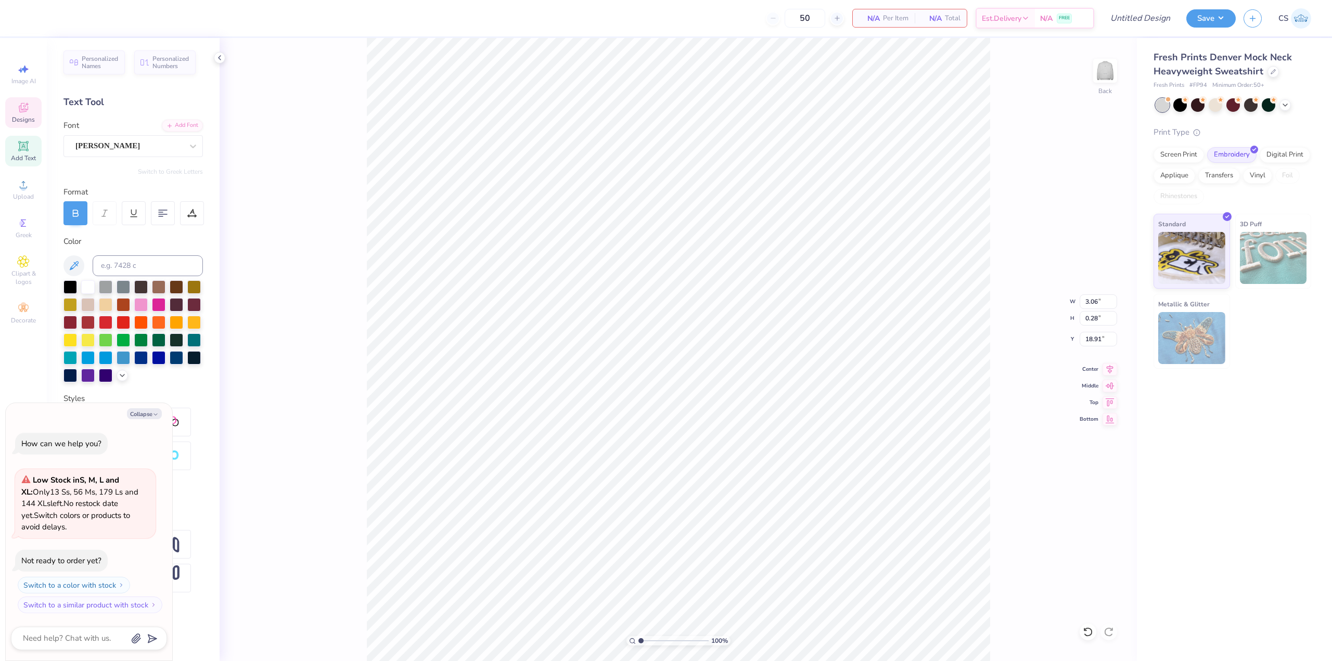
type textarea "DIRECTOR OF PUBLIC RELATIONS AND MARKE"
type textarea "x"
type textarea "DIRECTOR OF PUBLIC RELATIONS AND MARKETI"
type textarea "x"
type textarea "DIRECTOR OF PUBLIC RELATIONS AND MARKETIBN"
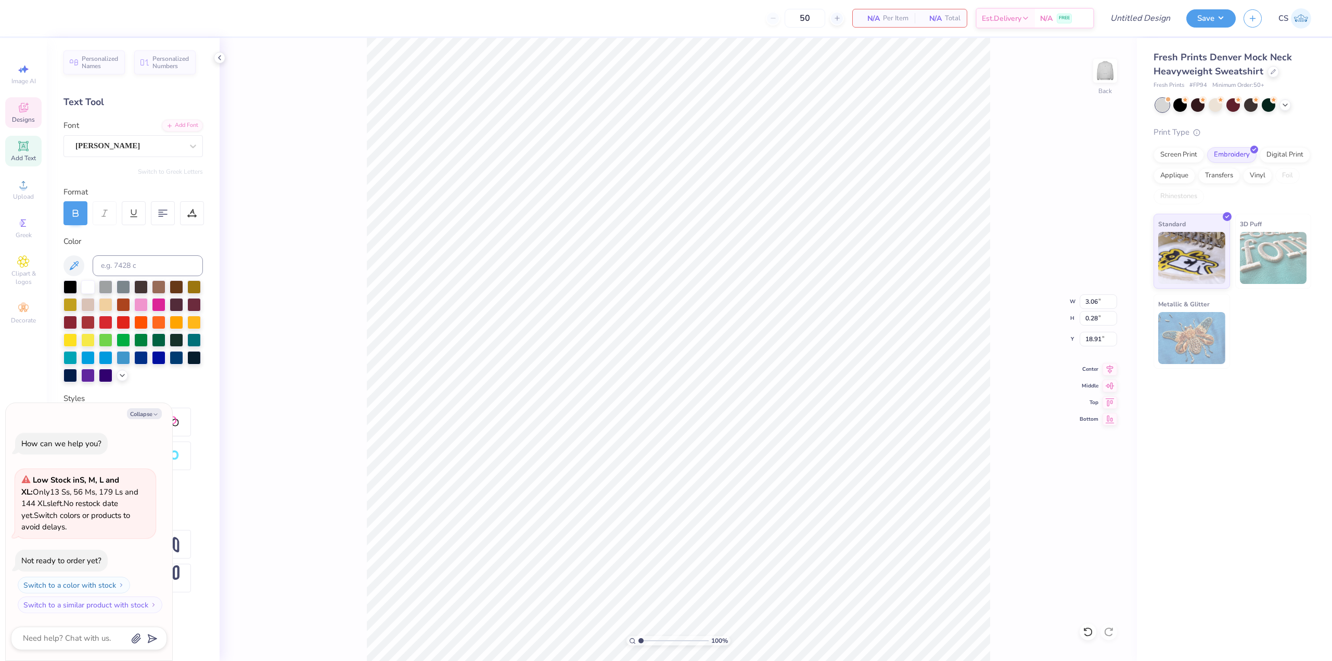
type textarea "x"
type textarea "DIRECTOR OF PUBLIC RELATIONS AND MARKETIB"
type textarea "x"
type textarea "DIRECTOR OF PUBLIC RELATIONS AND MARKETI"
type textarea "x"
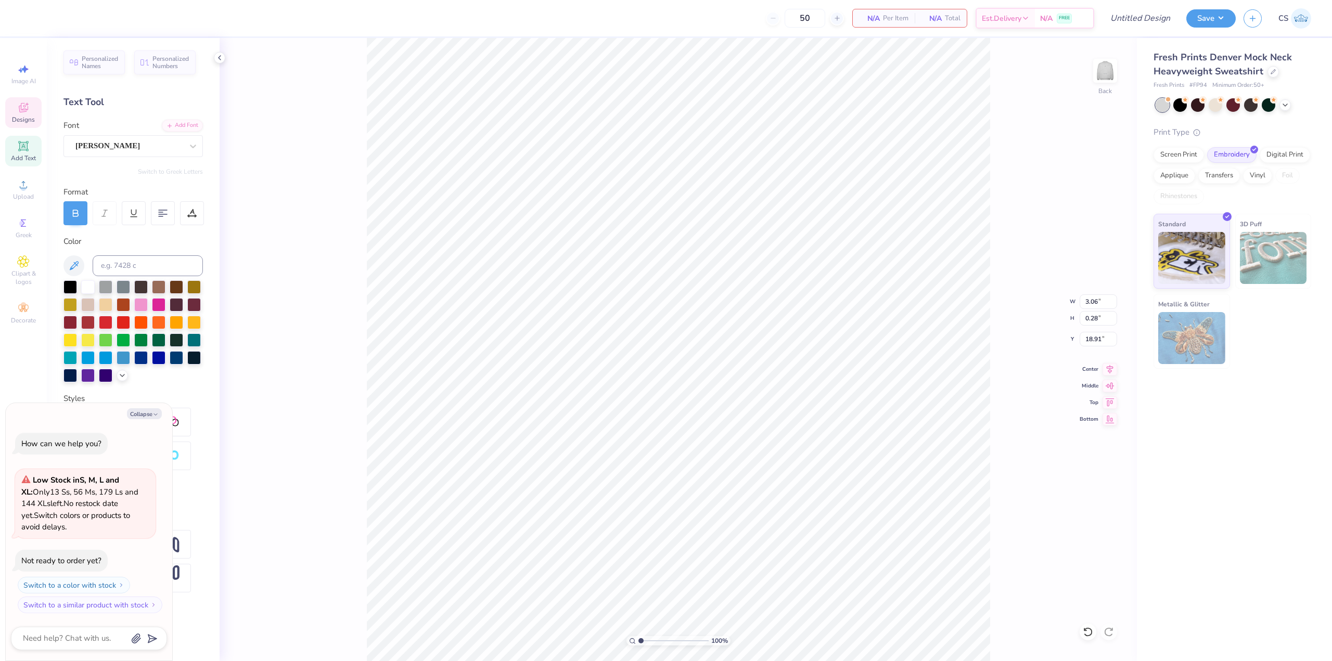
type textarea "DIRECTOR OF PUBLIC RELATIONS AND MARKETIN"
type textarea "x"
type textarea "DIRECTOR OF PUBLIC RELATIONS AND MARKETING"
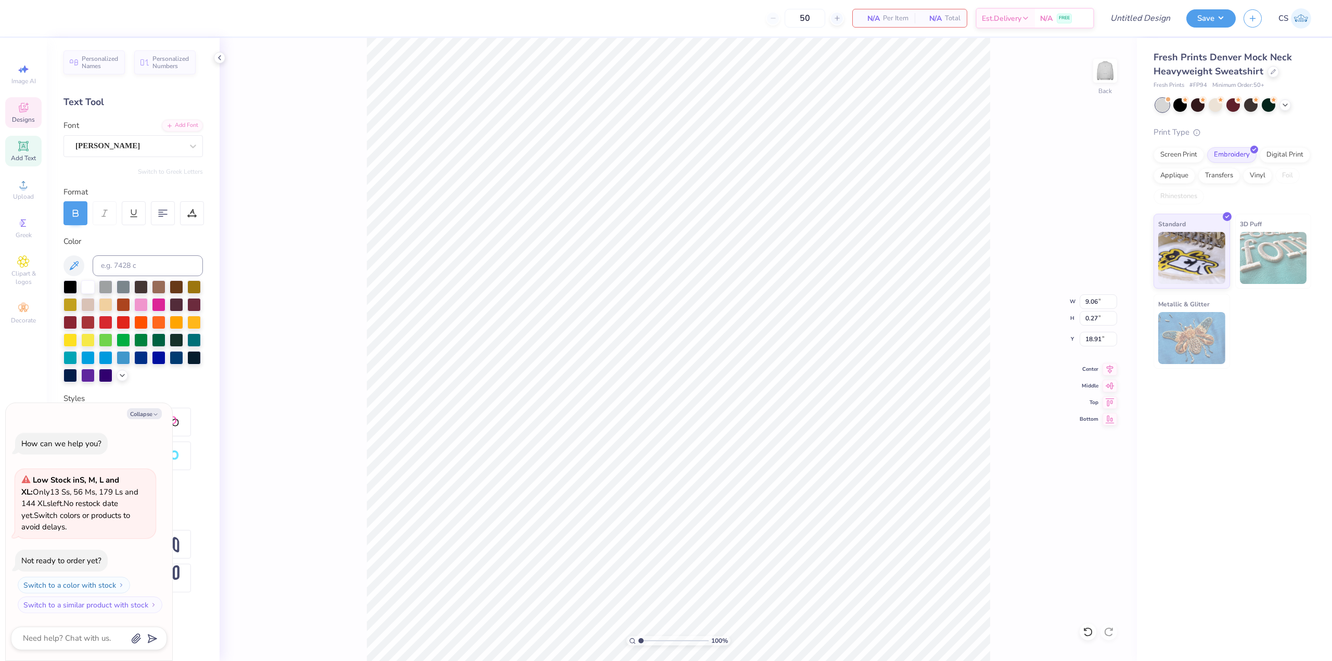
type textarea "x"
type input "18.88"
type textarea "x"
type textarea "DIRECTOR OF PUBLIC RELATIONS AND MARKETING"
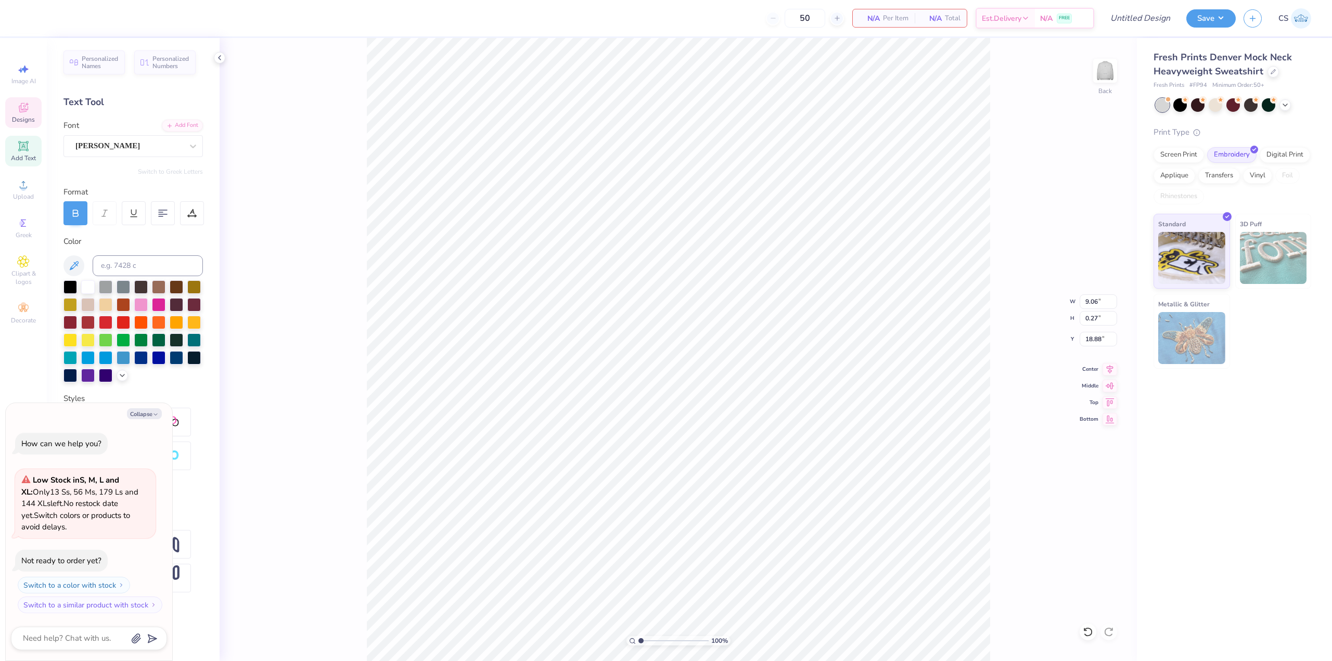
scroll to position [8, 2]
type textarea "x"
type textarea "DIRECTOR OF PUBLIC RELATIONS AND MARKETING"
type textarea "x"
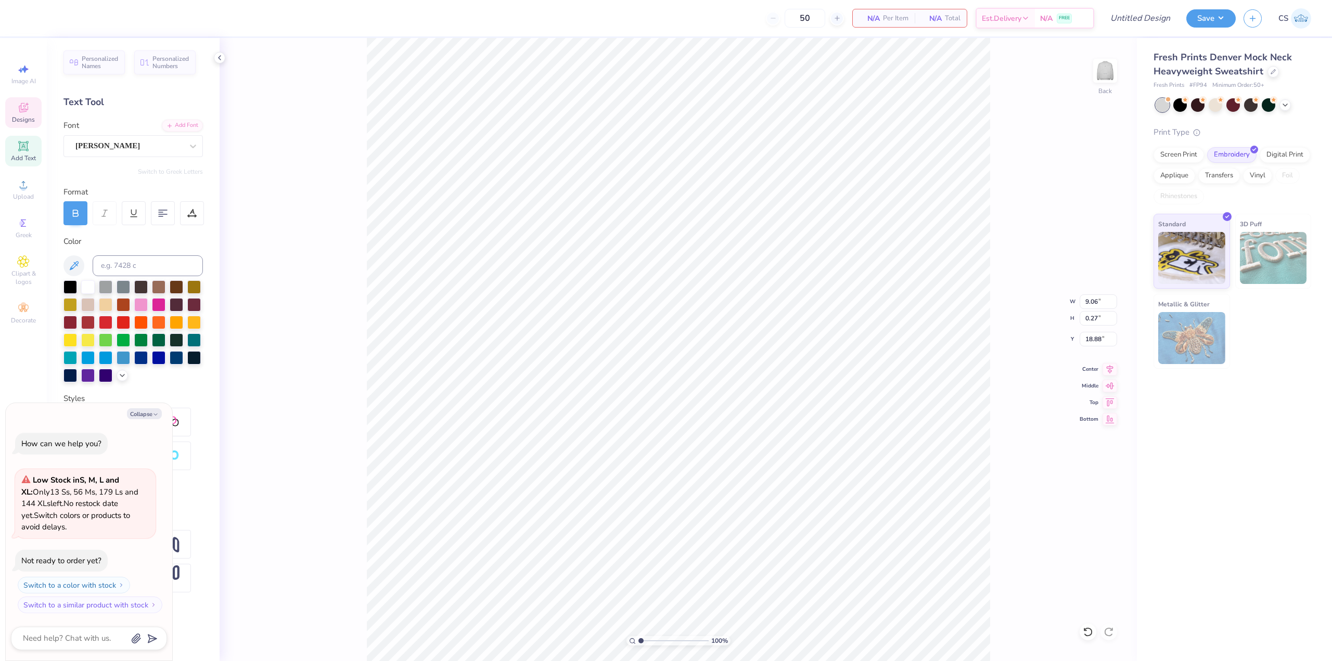
type input "19.09"
type textarea "x"
type input "18.64"
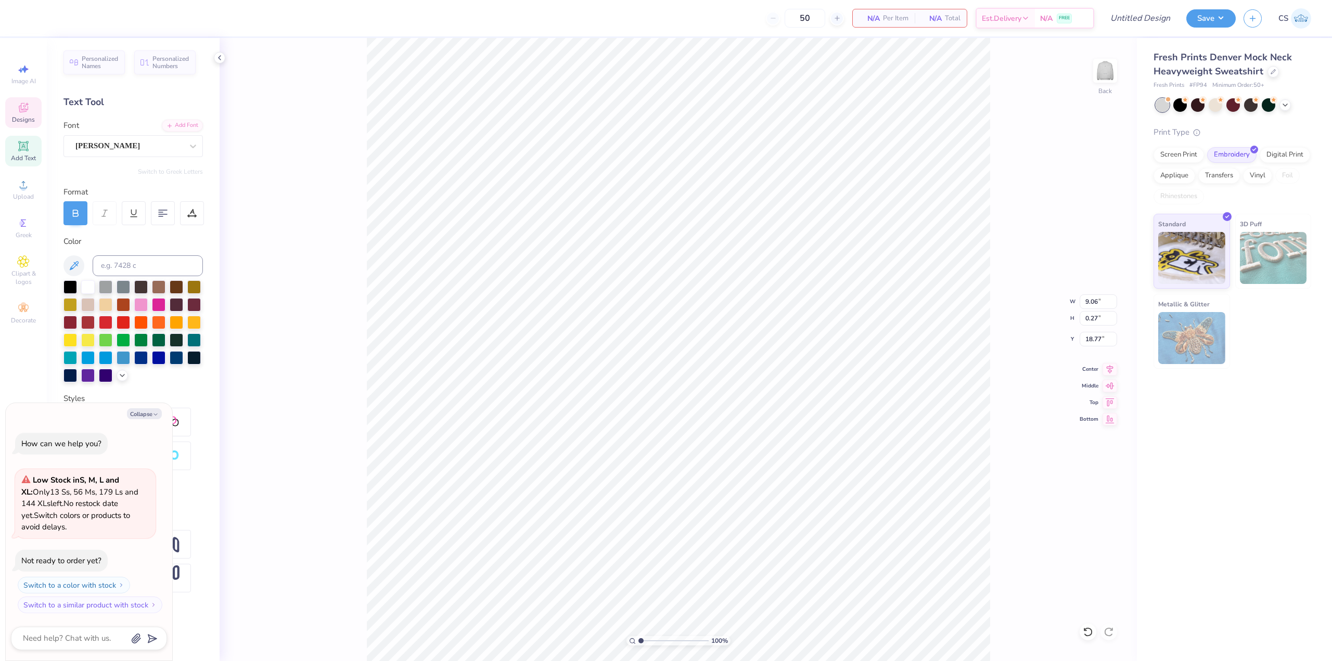
type textarea "x"
type textarea "PUBLIC RELATIONS AND MARKETING"
type textarea "x"
type input "18.96"
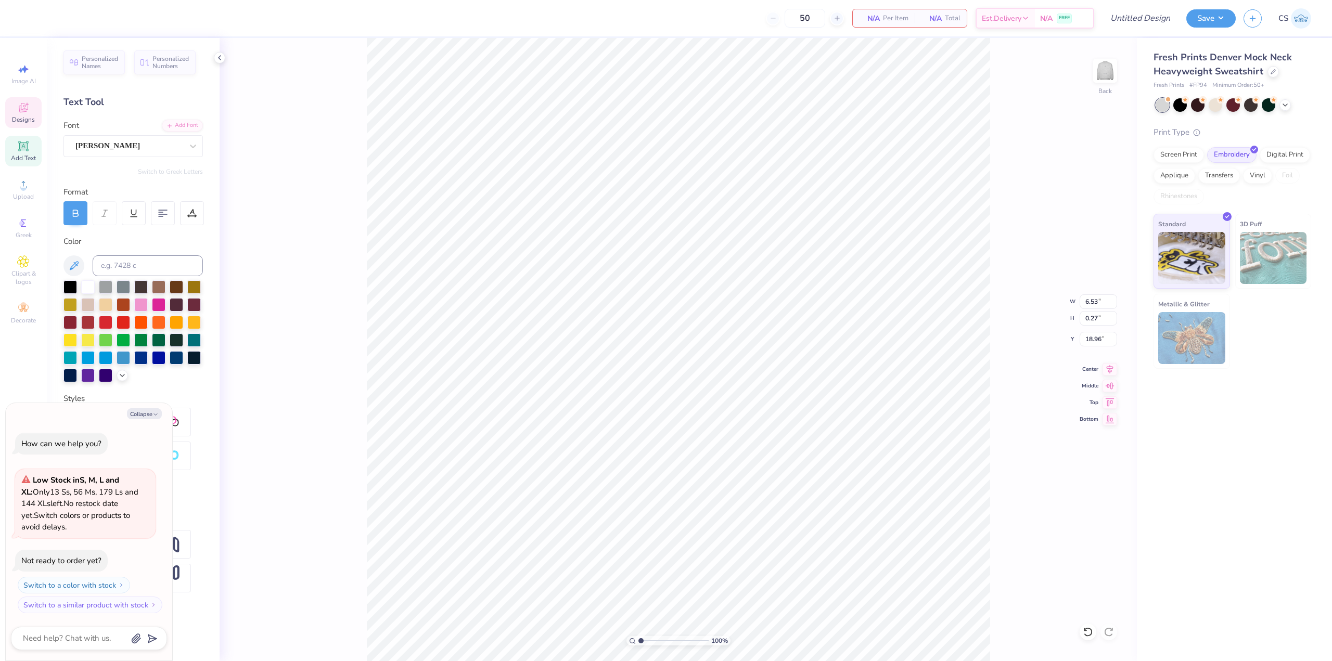
type textarea "x"
type input "18.93"
type textarea "x"
type input "18.96"
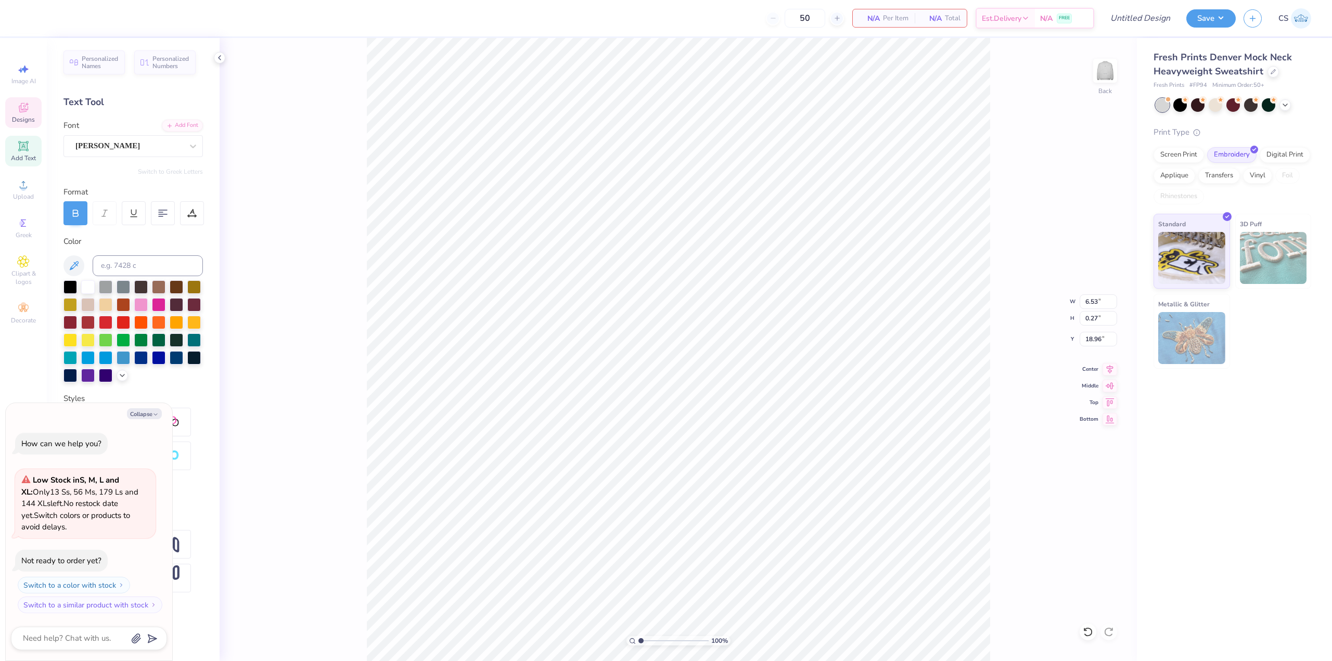
type textarea "x"
type textarea "v"
type textarea "x"
type textarea "vp"
type textarea "x"
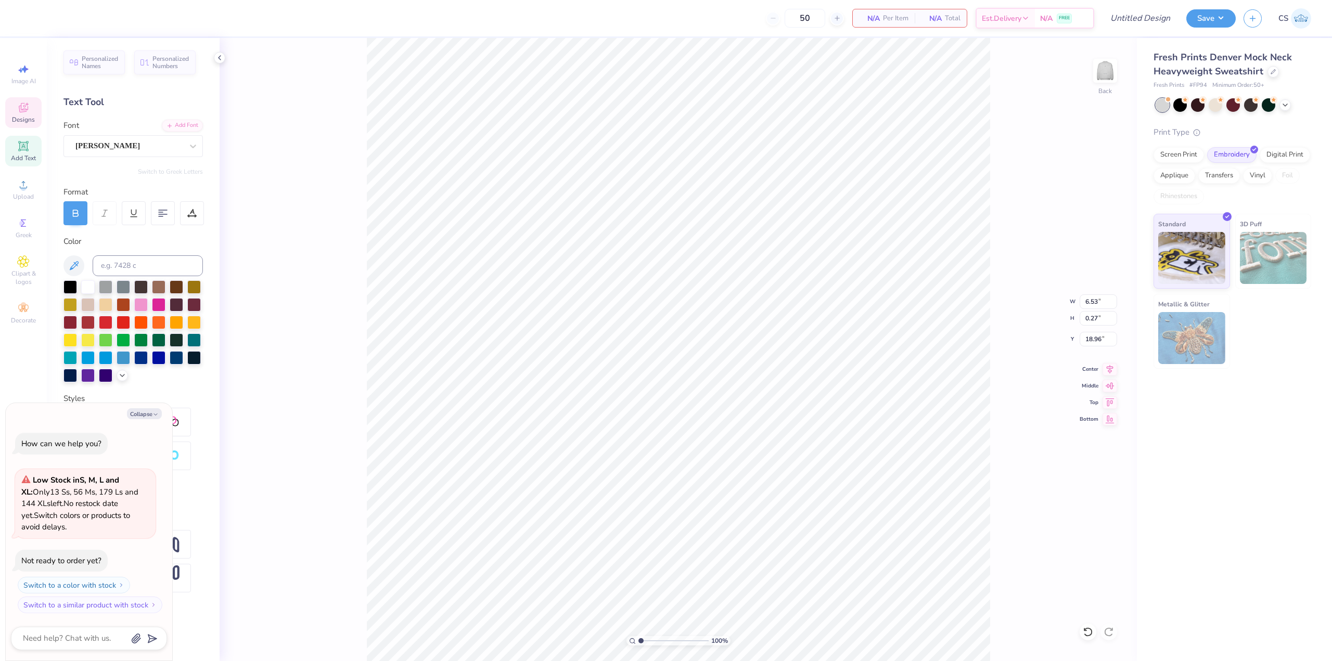
type textarea "vp"
type textarea "x"
type textarea "vp"
type textarea "x"
type textarea "v"
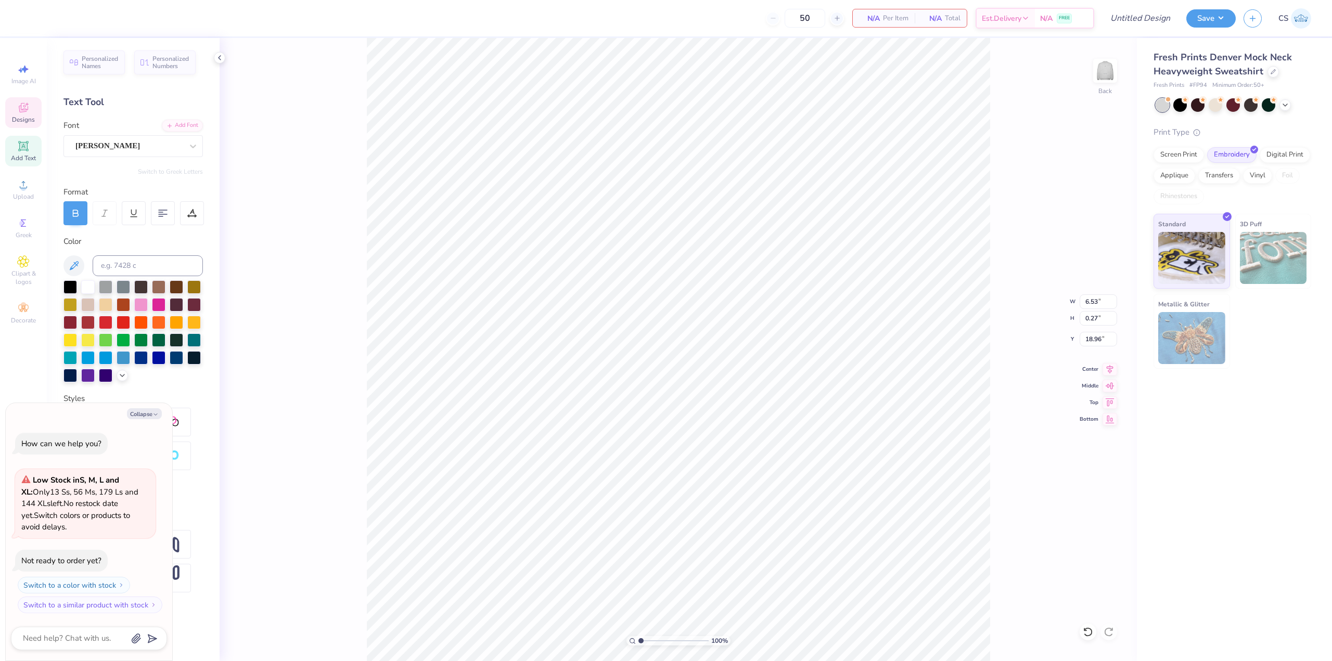
type textarea "x"
